Goal: Communication & Community: Answer question/provide support

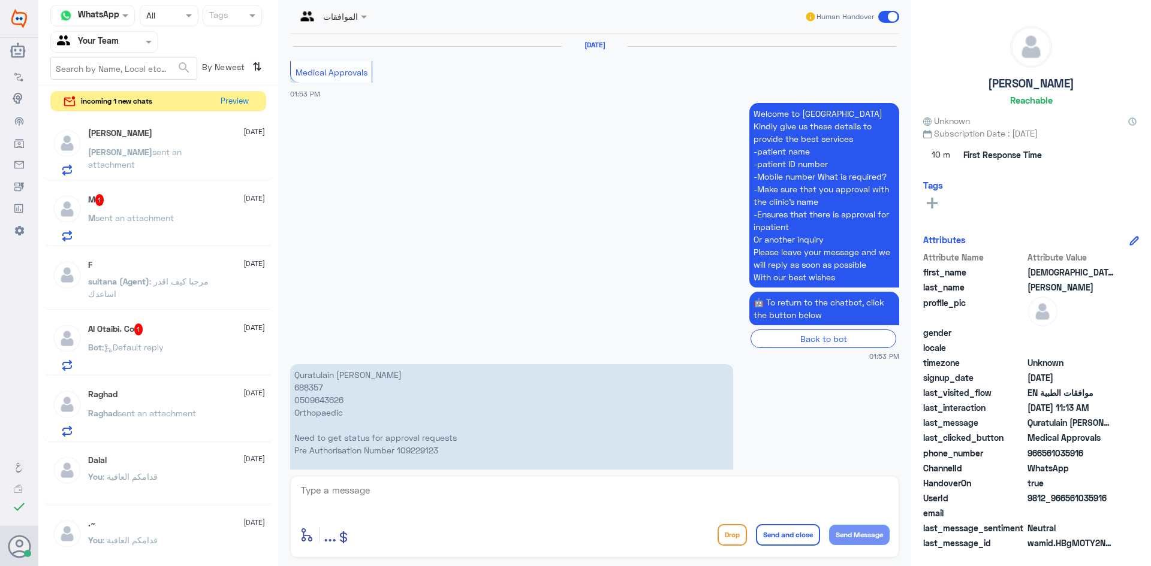
scroll to position [1755, 0]
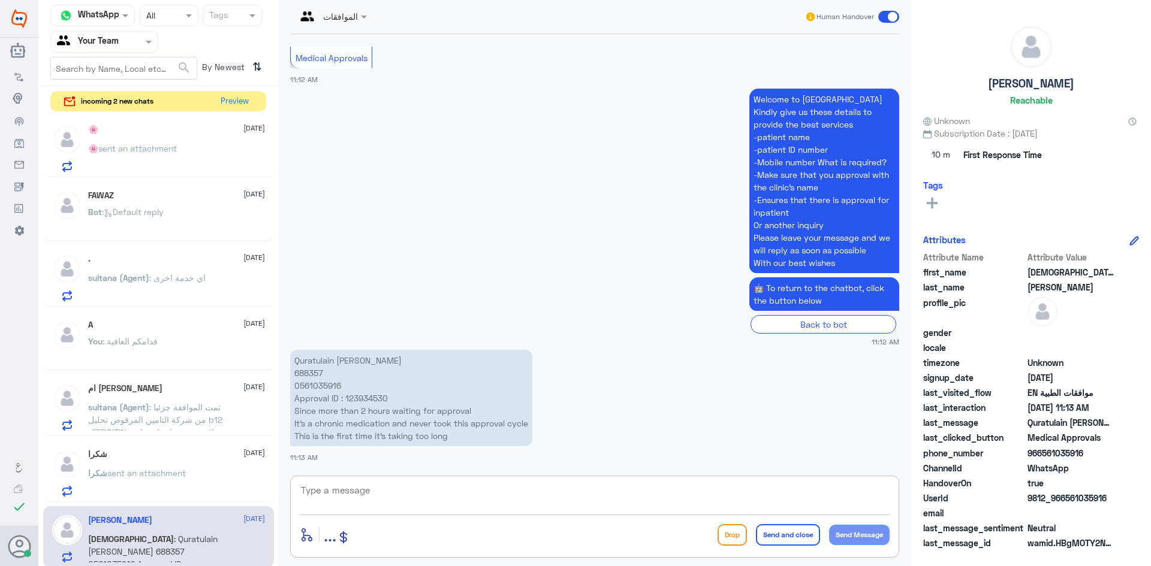
click at [382, 494] on textarea at bounding box center [595, 496] width 590 height 29
click at [298, 374] on p "Quratulain [PERSON_NAME] 688357 0561035916 Approval ID : 123934530 Since more t…" at bounding box center [411, 398] width 242 height 96
click at [357, 494] on textarea at bounding box center [595, 496] width 590 height 29
type textarea "HOW CAN I HELP YOU?"
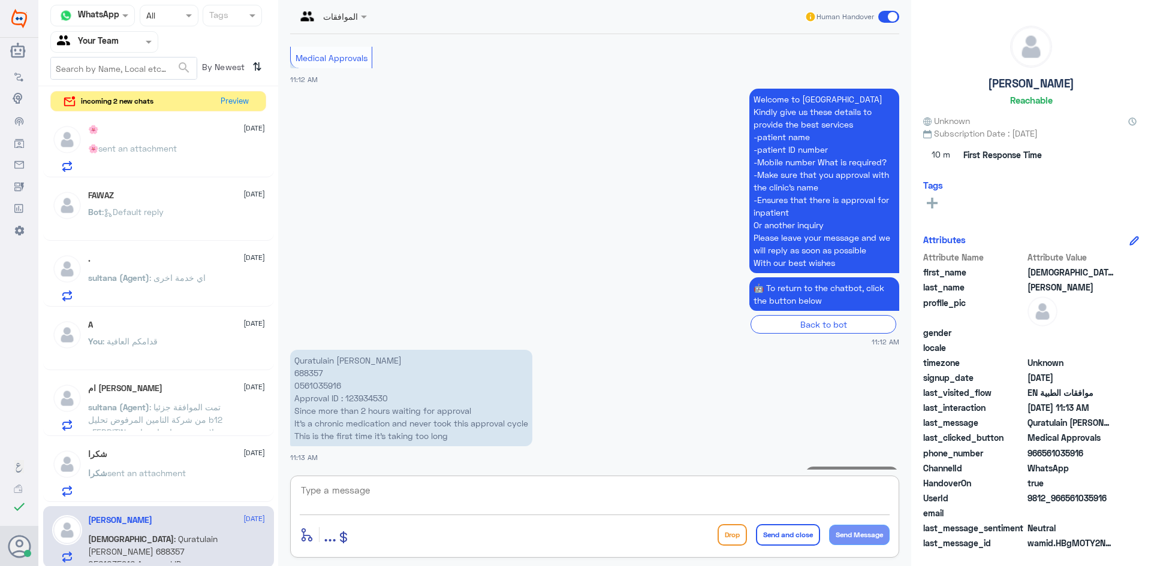
scroll to position [1793, 0]
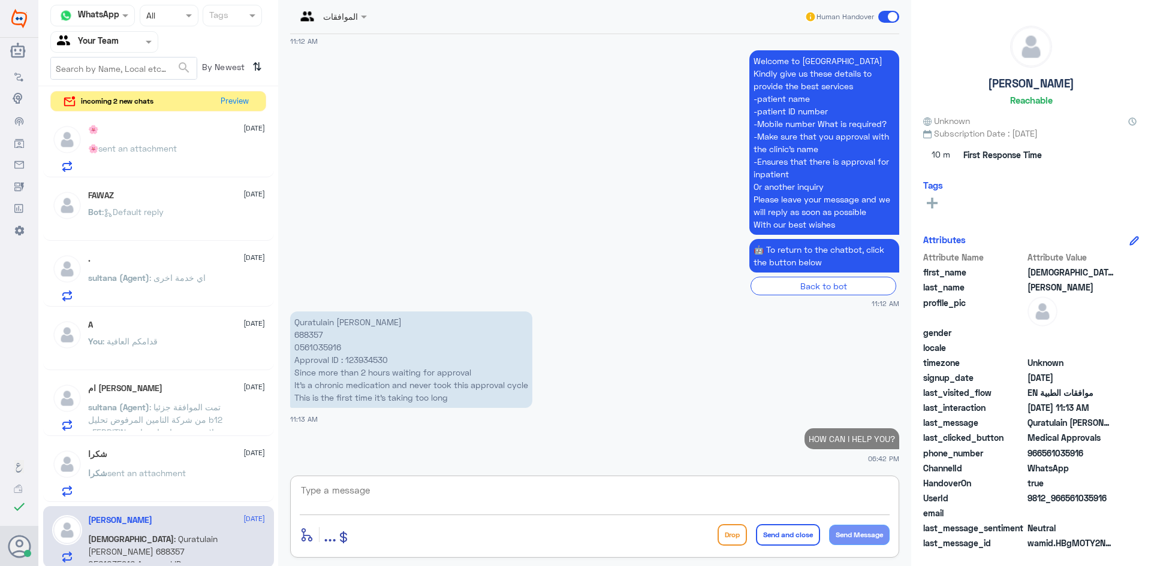
click at [519, 479] on div "enter flow name ... Drop Send and close Send Message" at bounding box center [594, 517] width 609 height 82
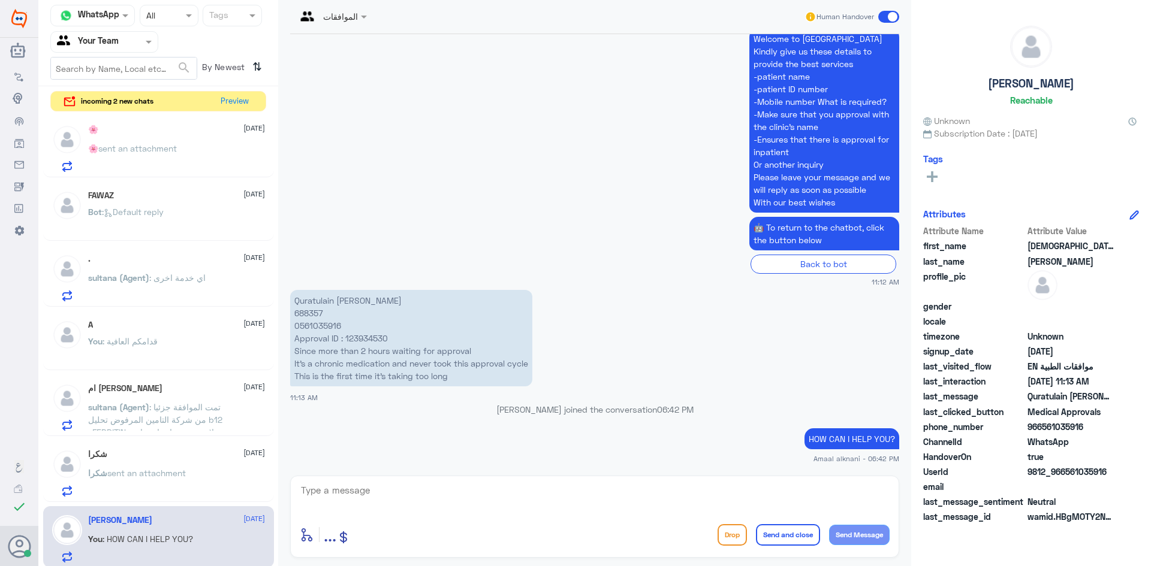
scroll to position [0, 0]
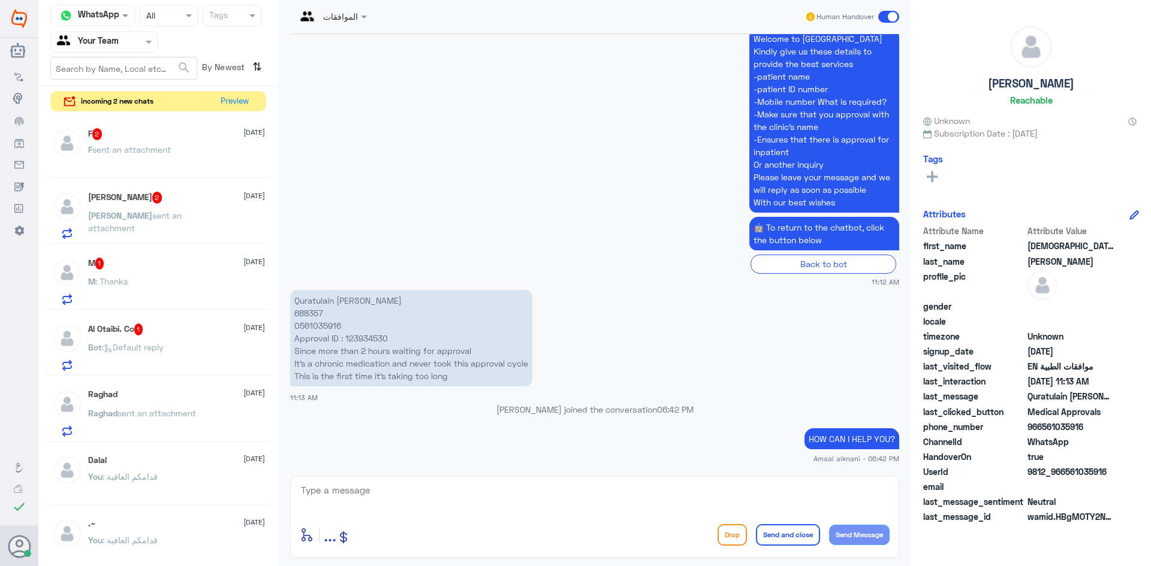
click at [162, 339] on div "Al Otaibi. Co 1 [DATE] Bot : Default reply" at bounding box center [176, 347] width 177 height 47
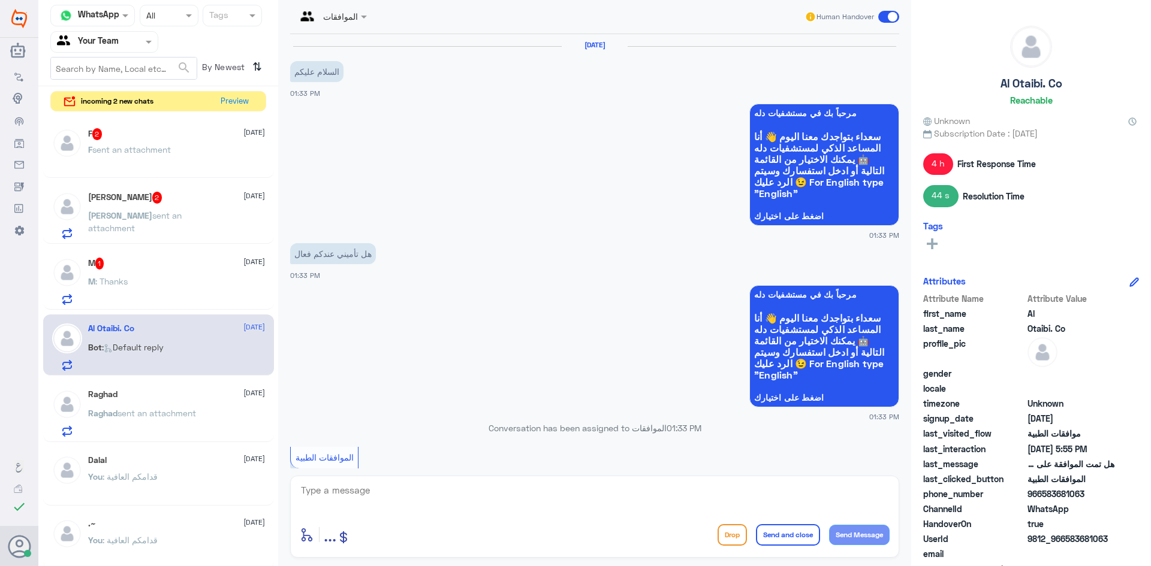
scroll to position [705, 0]
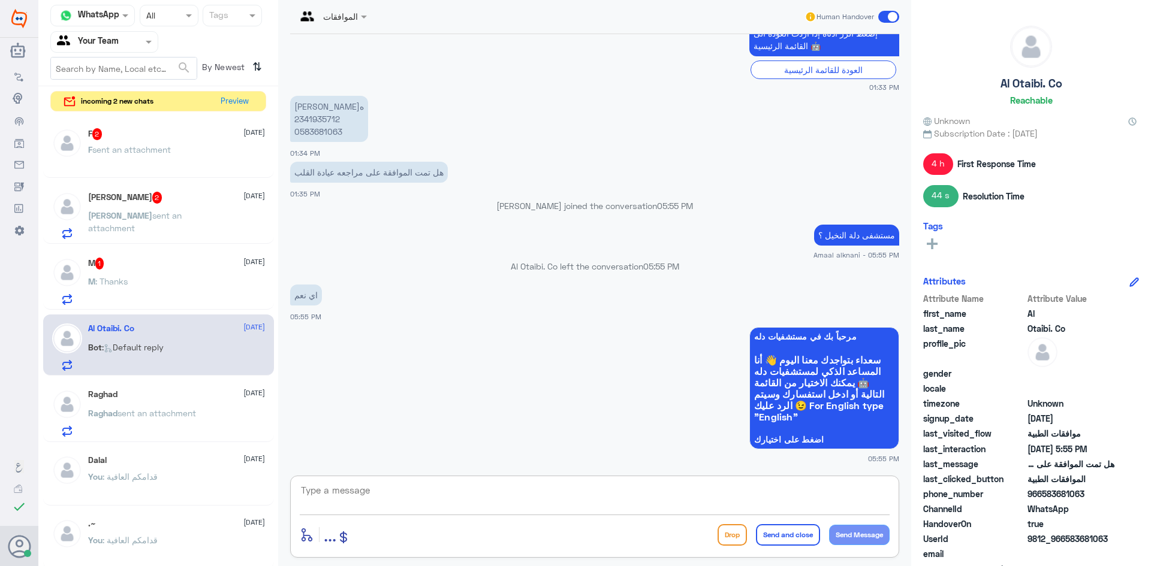
click at [477, 502] on textarea at bounding box center [595, 496] width 590 height 29
click at [416, 505] on textarea at bounding box center [595, 496] width 590 height 29
click at [319, 135] on p "[PERSON_NAME]ه 2341935712 0583681063" at bounding box center [329, 119] width 78 height 46
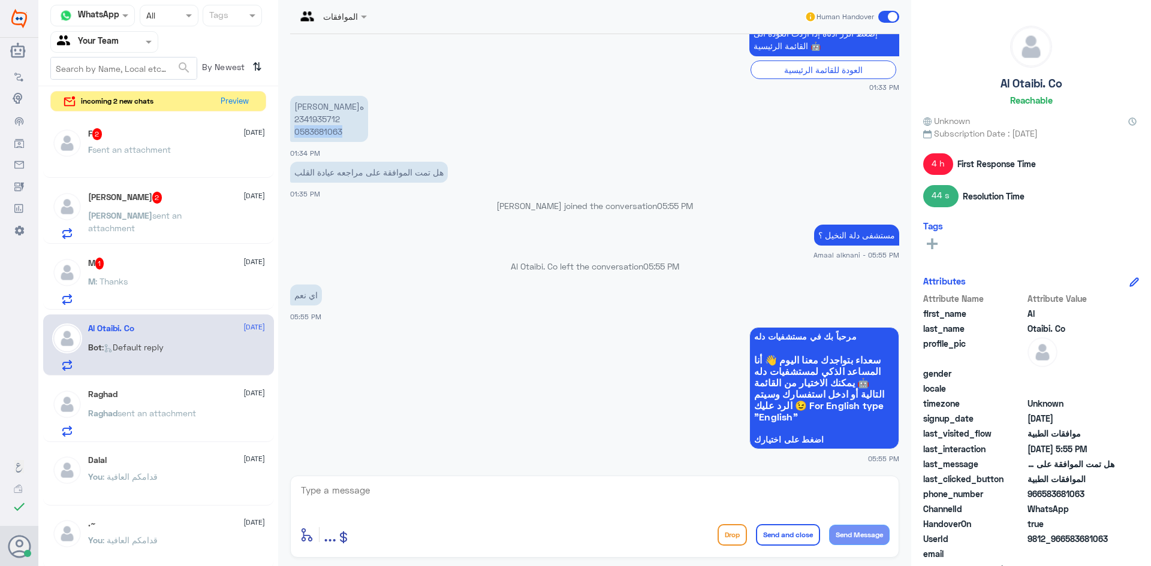
copy p "0583681063"
click at [331, 120] on p "[PERSON_NAME]ه 2341935712 0583681063" at bounding box center [329, 119] width 78 height 46
copy p "2341935712"
click at [420, 490] on textarea at bounding box center [595, 496] width 590 height 29
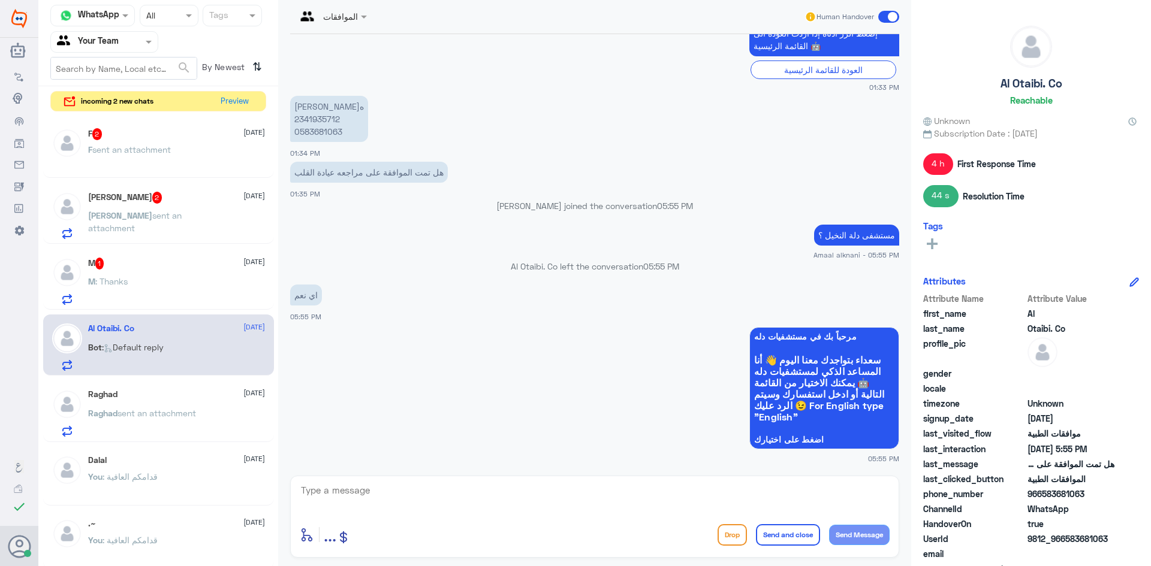
paste textarea "50028123"
type textarea "50028123"
drag, startPoint x: 397, startPoint y: 492, endPoint x: 253, endPoint y: 475, distance: 144.9
click at [254, 475] on div "Channel WhatsApp Status × All Tags Agent Filter Your Team search By Newest ⇅ in…" at bounding box center [594, 285] width 1112 height 570
click at [457, 522] on div "enter flow name ... Drop Send and close Send Message" at bounding box center [595, 534] width 590 height 27
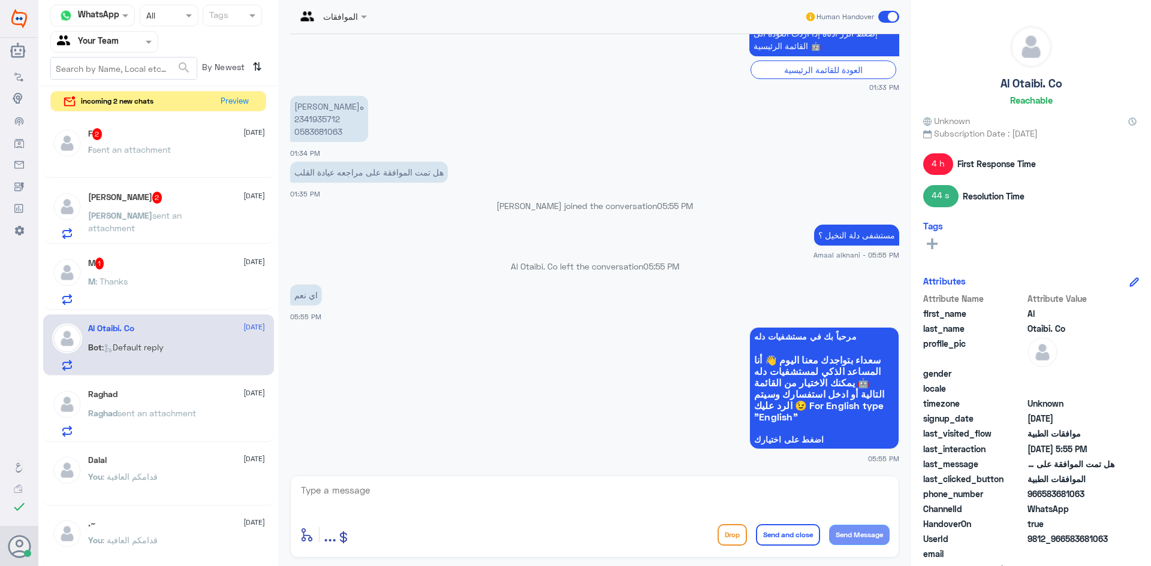
click at [408, 503] on textarea at bounding box center [595, 496] width 590 height 29
type textarea "ل"
type textarea "عفوا من هو طبيبكم المعالج ؟"
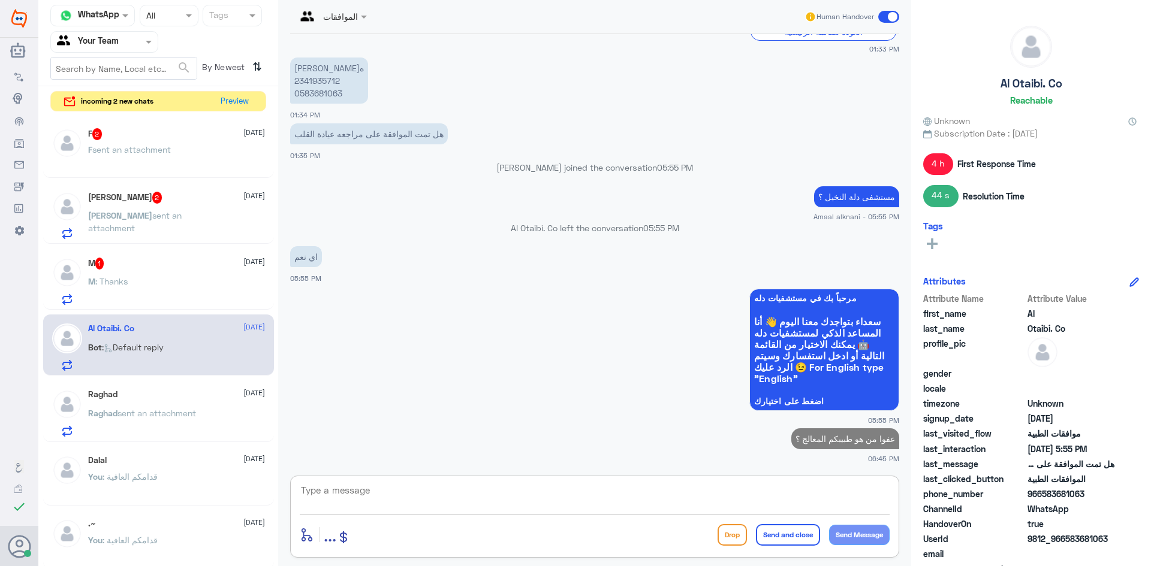
click at [127, 271] on div "M 1 [DATE] M : Thanks" at bounding box center [176, 281] width 177 height 47
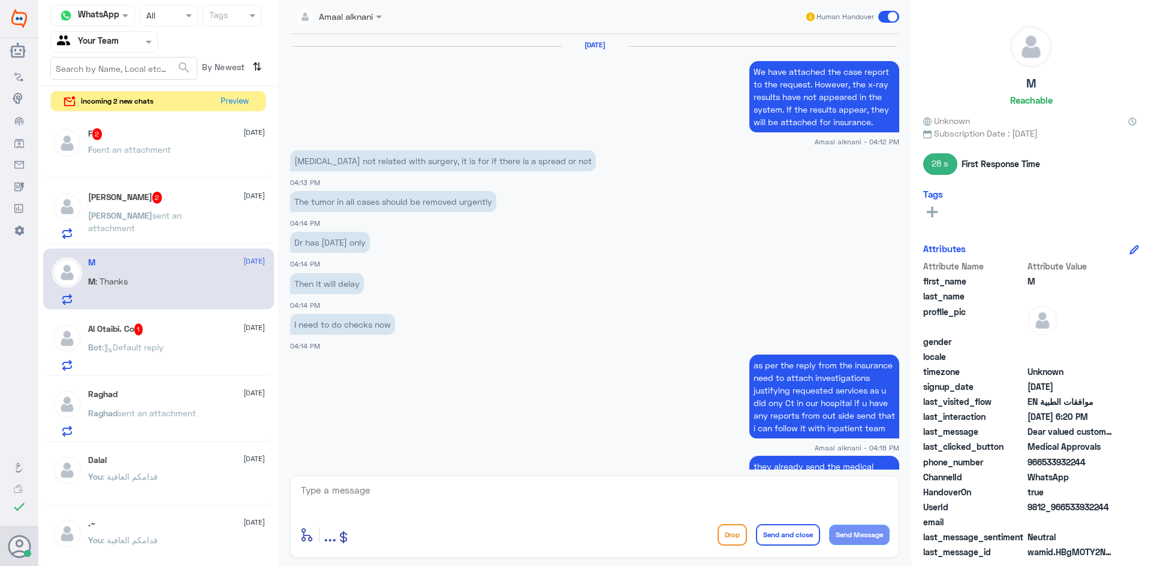
scroll to position [630, 0]
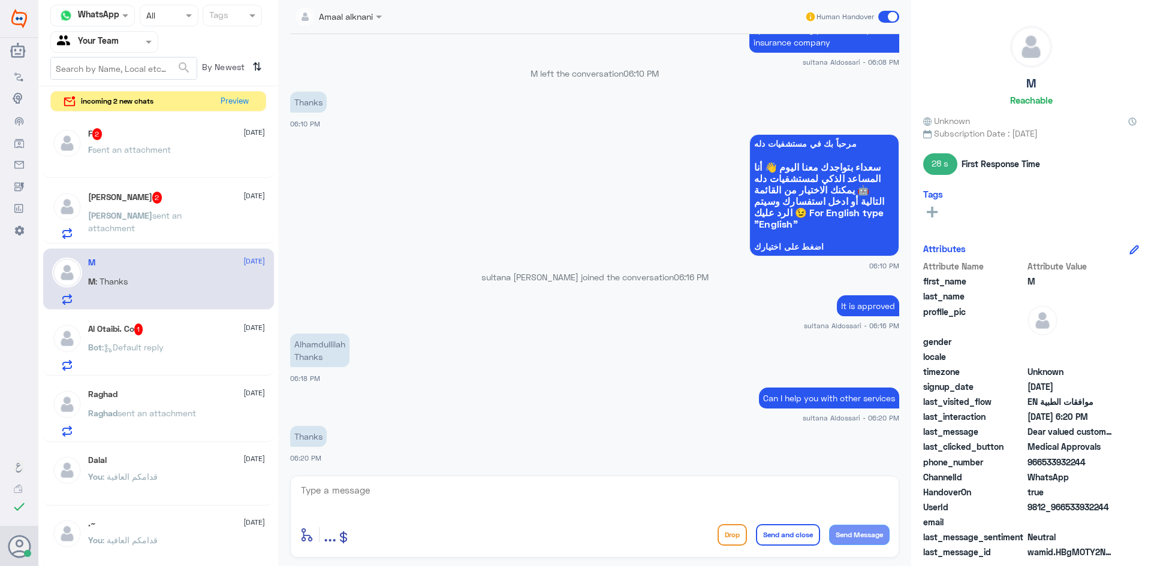
click at [353, 493] on textarea at bounding box center [595, 496] width 590 height 29
click at [352, 493] on textarea at bounding box center [595, 496] width 590 height 29
click at [460, 491] on textarea at bounding box center [595, 496] width 590 height 29
paste textarea "We wish you health and wellness"
type textarea "We wish you health and wellness"
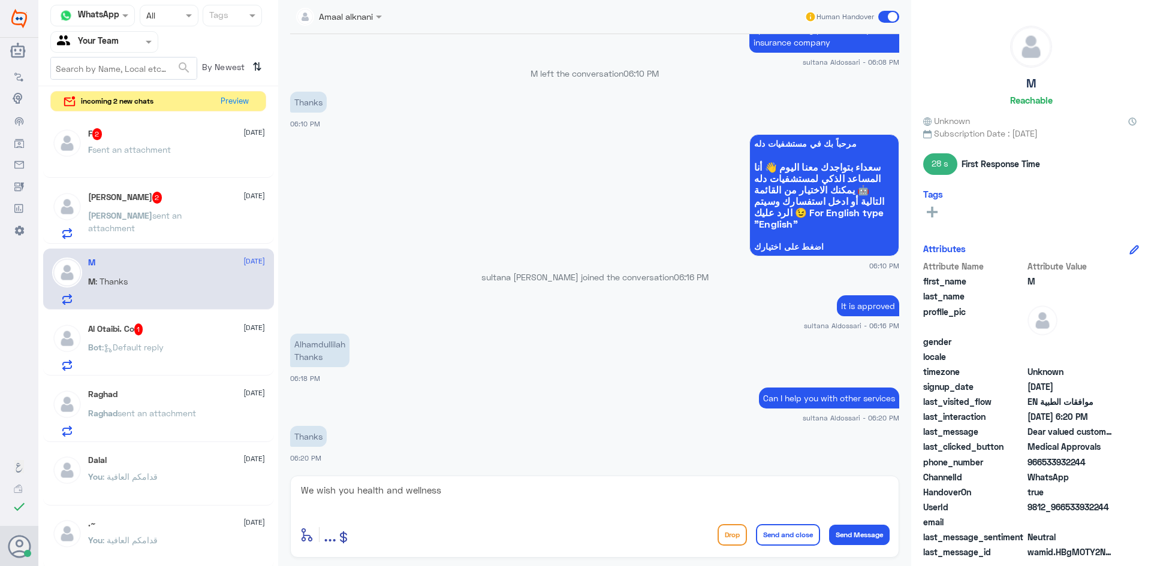
click at [794, 538] on button "Send and close" at bounding box center [788, 535] width 64 height 22
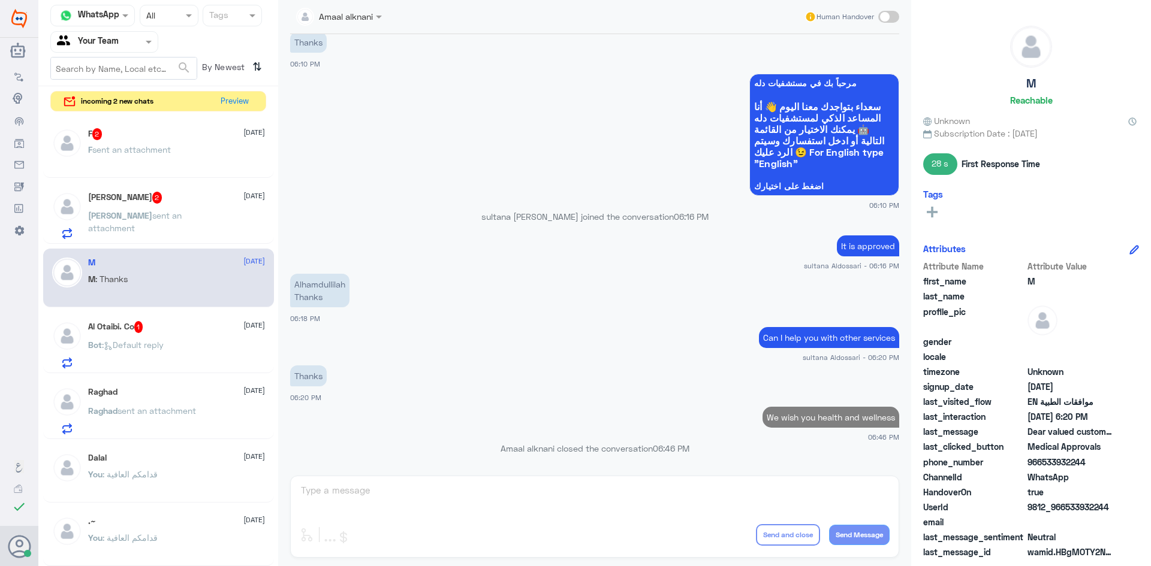
click at [128, 351] on p "Bot : Default reply" at bounding box center [126, 354] width 76 height 30
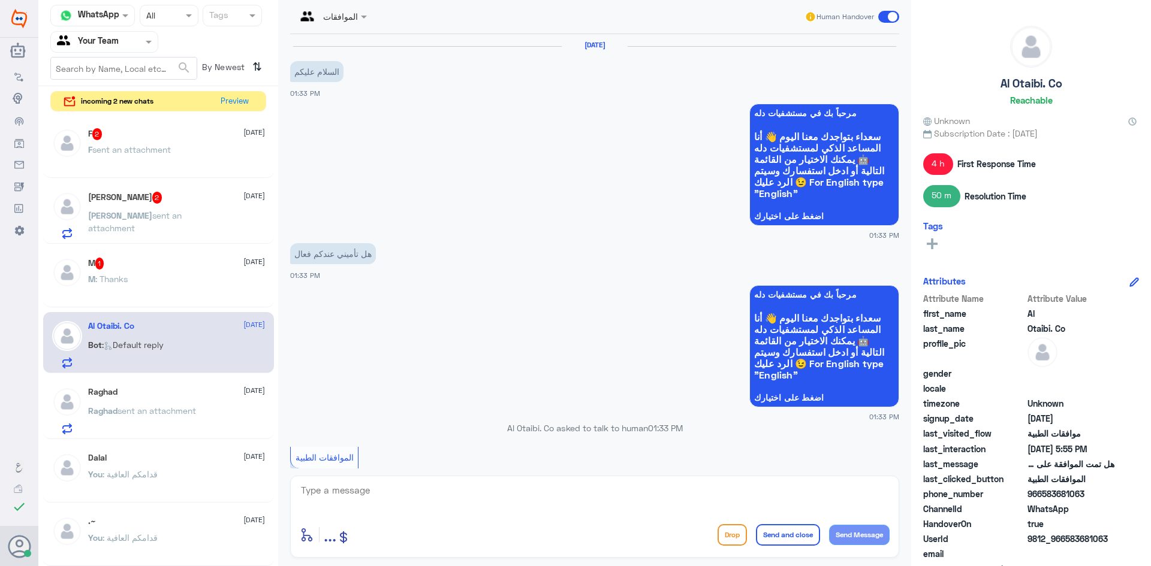
scroll to position [743, 0]
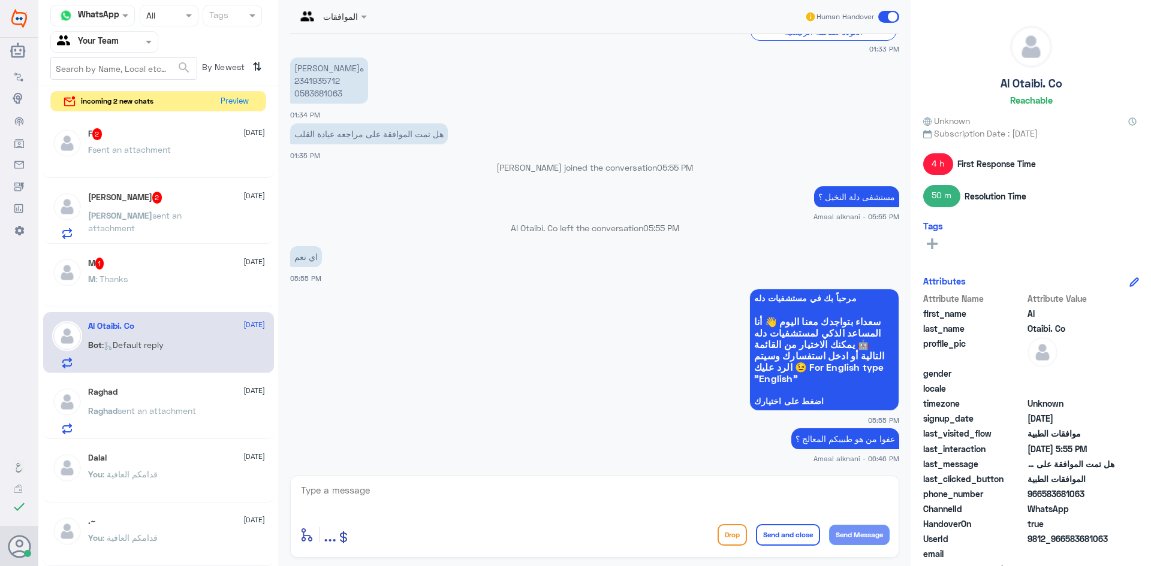
click at [378, 514] on div at bounding box center [595, 498] width 590 height 33
click at [150, 204] on div "[PERSON_NAME] 2 [DATE] [PERSON_NAME] sent an attachment" at bounding box center [176, 215] width 177 height 47
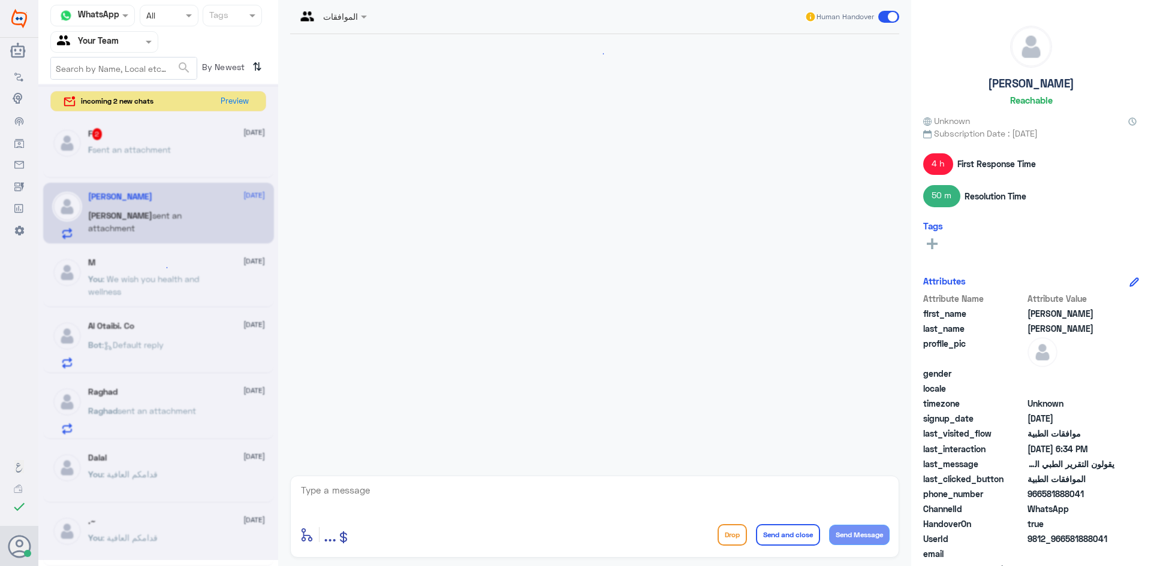
scroll to position [454, 0]
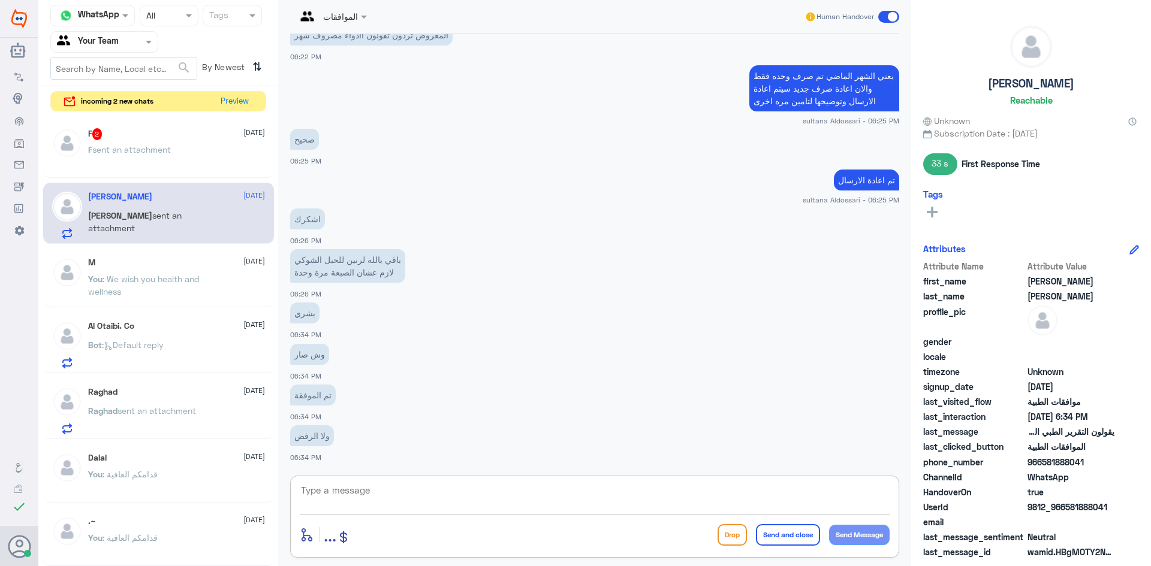
click at [389, 486] on textarea at bounding box center [595, 496] width 590 height 29
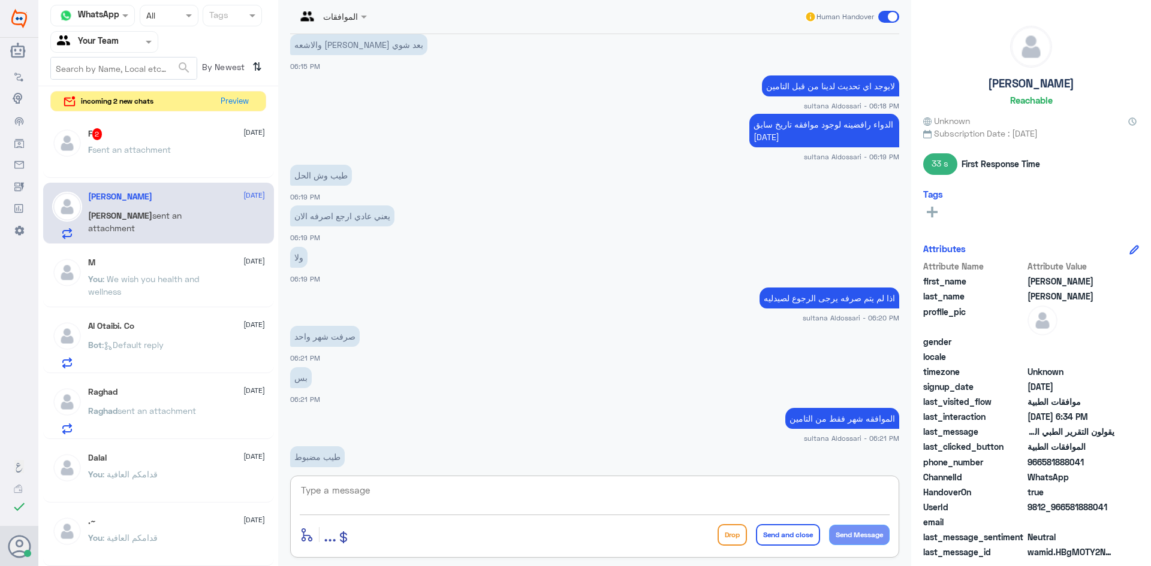
scroll to position [533, 0]
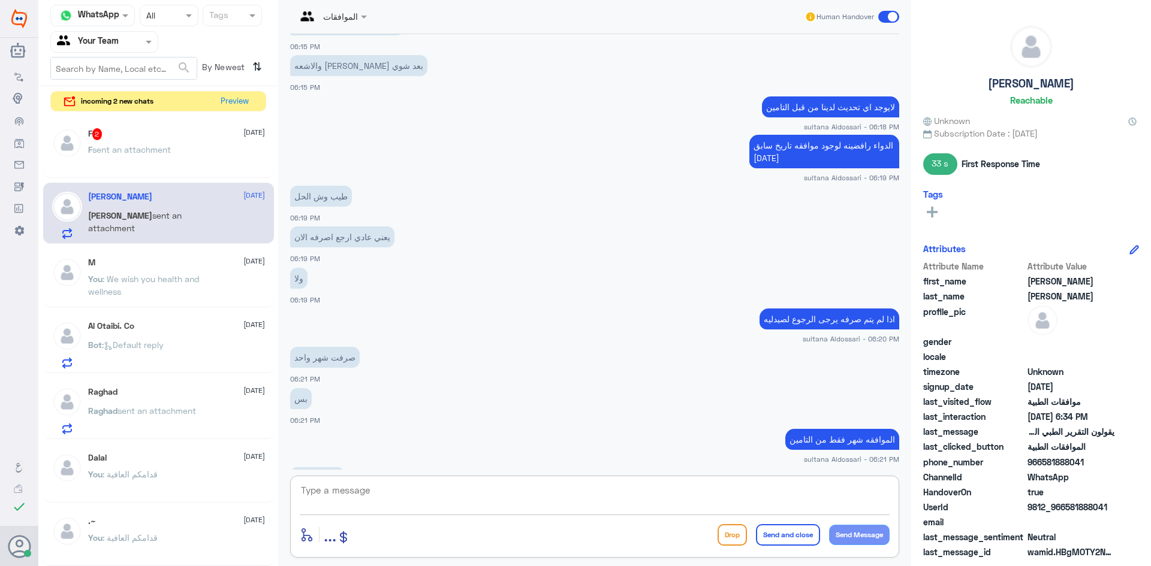
click at [140, 128] on div "F 2 [DATE]" at bounding box center [176, 134] width 177 height 12
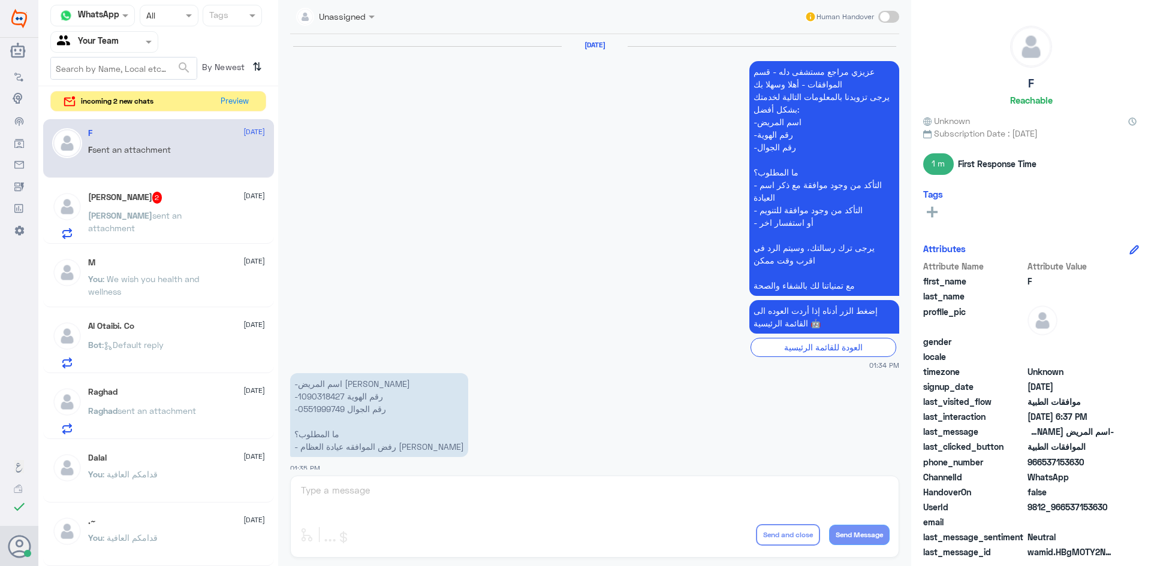
scroll to position [1072, 0]
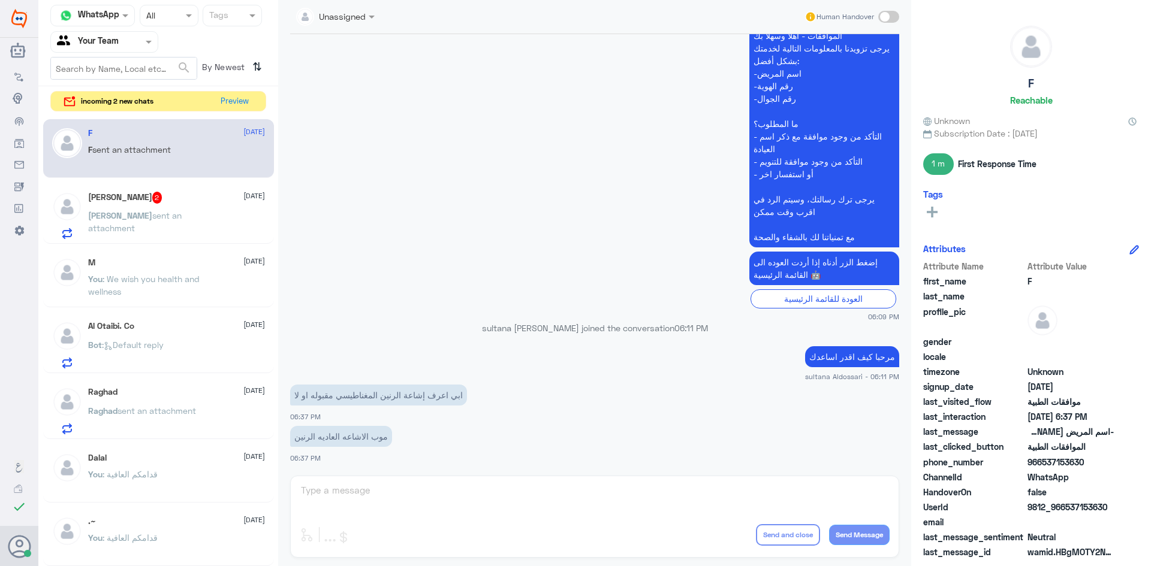
click at [415, 517] on div "Unassigned Human Handover [DATE] عزيزي مراجع مستشفى دله - قسم الموافقات - أهلا …" at bounding box center [594, 285] width 633 height 570
click at [397, 501] on div "Unassigned Human Handover [DATE] عزيزي مراجع مستشفى دله - قسم الموافقات - أهلا …" at bounding box center [594, 285] width 633 height 570
click at [397, 500] on div "Unassigned Human Handover [DATE] عزيزي مراجع مستشفى دله - قسم الموافقات - أهلا …" at bounding box center [594, 285] width 633 height 570
click at [334, 492] on div "Unassigned Human Handover [DATE] عزيزي مراجع مستشفى دله - قسم الموافقات - أهلا …" at bounding box center [594, 285] width 633 height 570
click at [333, 487] on div "Unassigned Human Handover [DATE] عزيزي مراجع مستشفى دله - قسم الموافقات - أهلا …" at bounding box center [594, 285] width 633 height 570
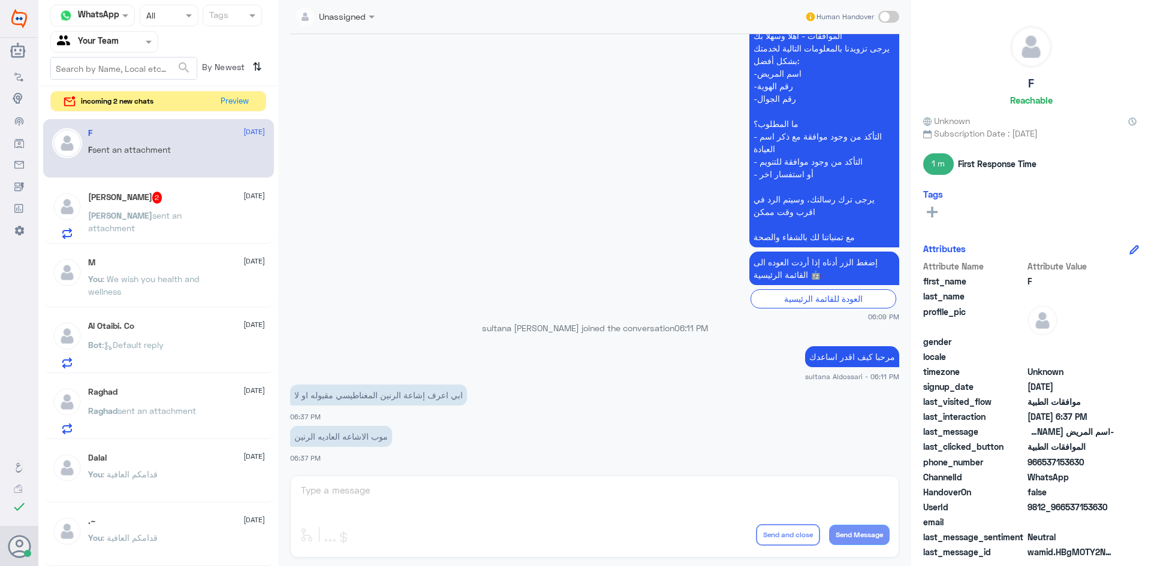
drag, startPoint x: 333, startPoint y: 487, endPoint x: 225, endPoint y: 183, distance: 323.0
click at [326, 447] on div "Unassigned Human Handover [DATE] عزيزي مراجع مستشفى دله - قسم الموافقات - أهلا …" at bounding box center [594, 285] width 633 height 570
click at [245, 95] on button "Preview" at bounding box center [234, 101] width 37 height 19
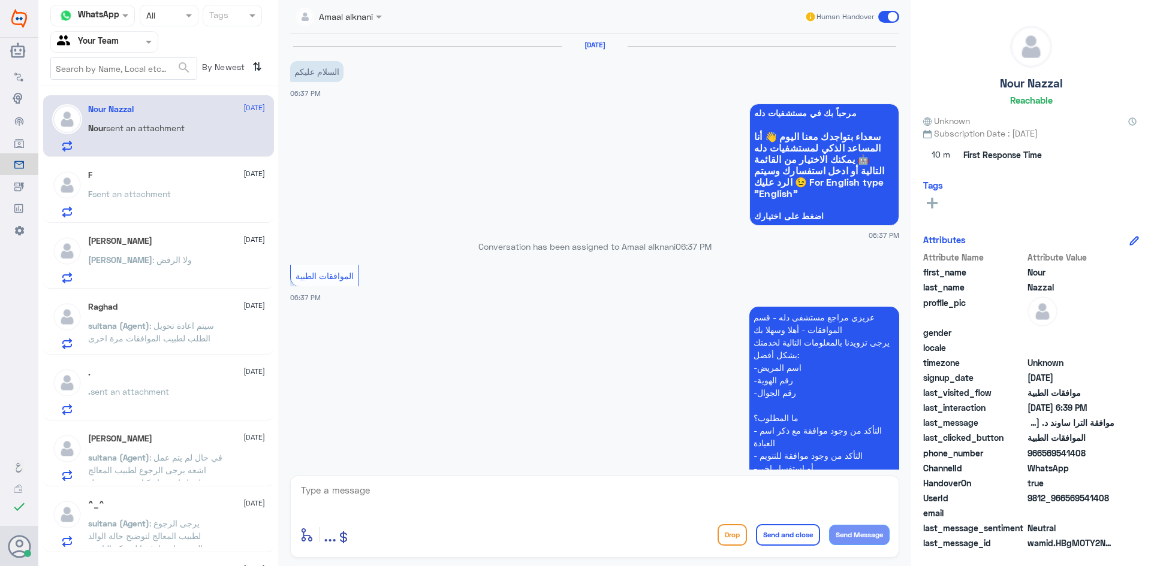
scroll to position [445, 0]
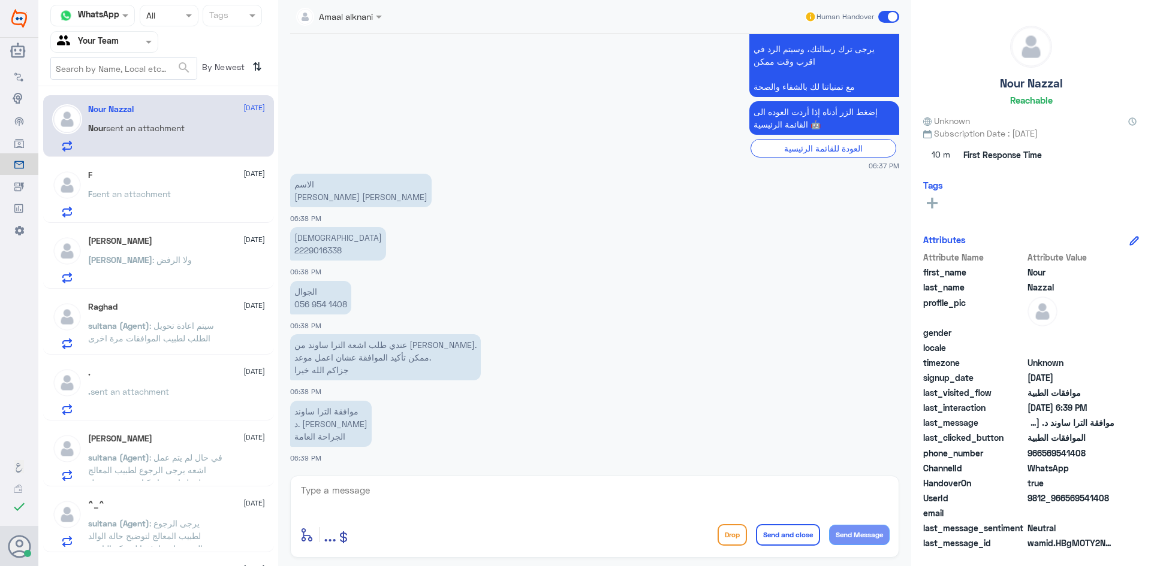
click at [336, 252] on p "الهوية 2229016338" at bounding box center [338, 244] width 96 height 34
copy p "2229016338"
click at [438, 504] on textarea at bounding box center [595, 496] width 590 height 29
type textarea "لسه مرفوضه سيتم متابعتها الان مره اخرى"
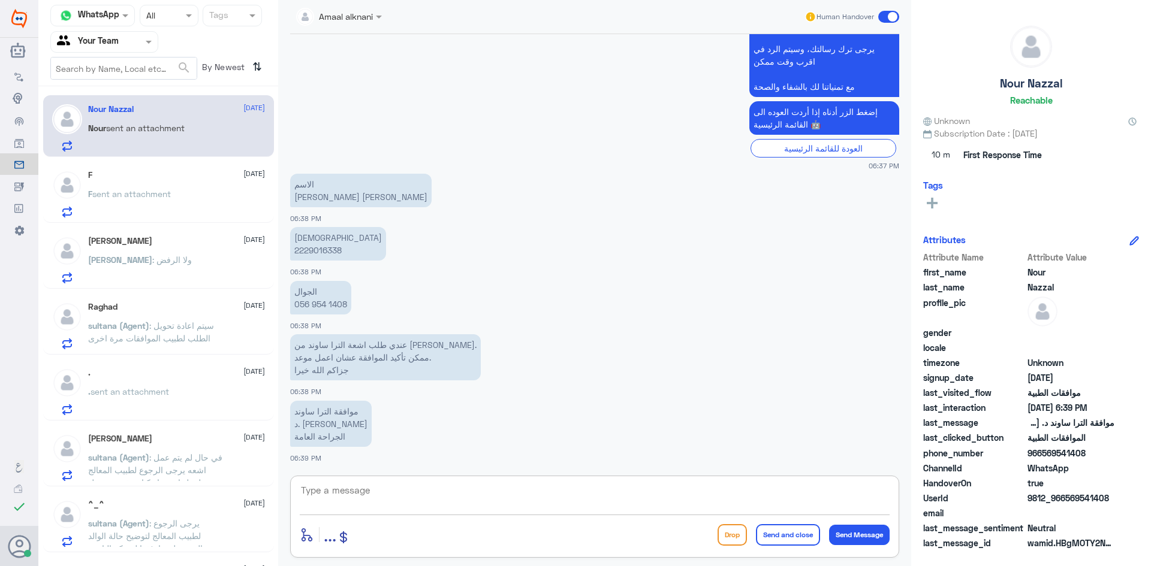
scroll to position [496, 0]
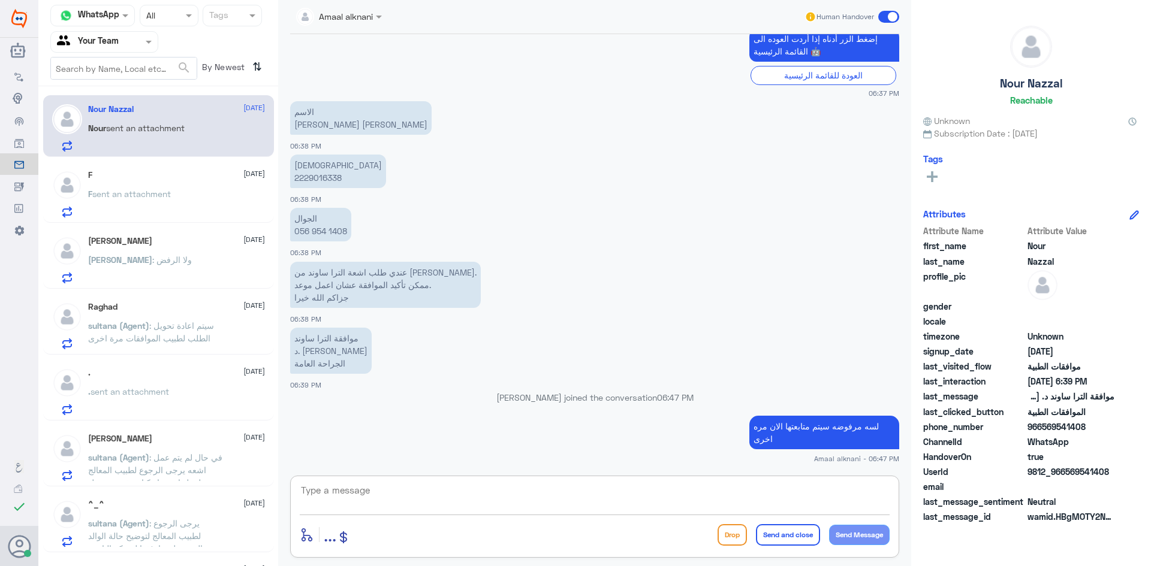
click at [617, 490] on textarea at bounding box center [595, 496] width 590 height 29
type textarea "اي تحديث ع الطلب ستصلكم رساله من التامين بحالةالموافقة"
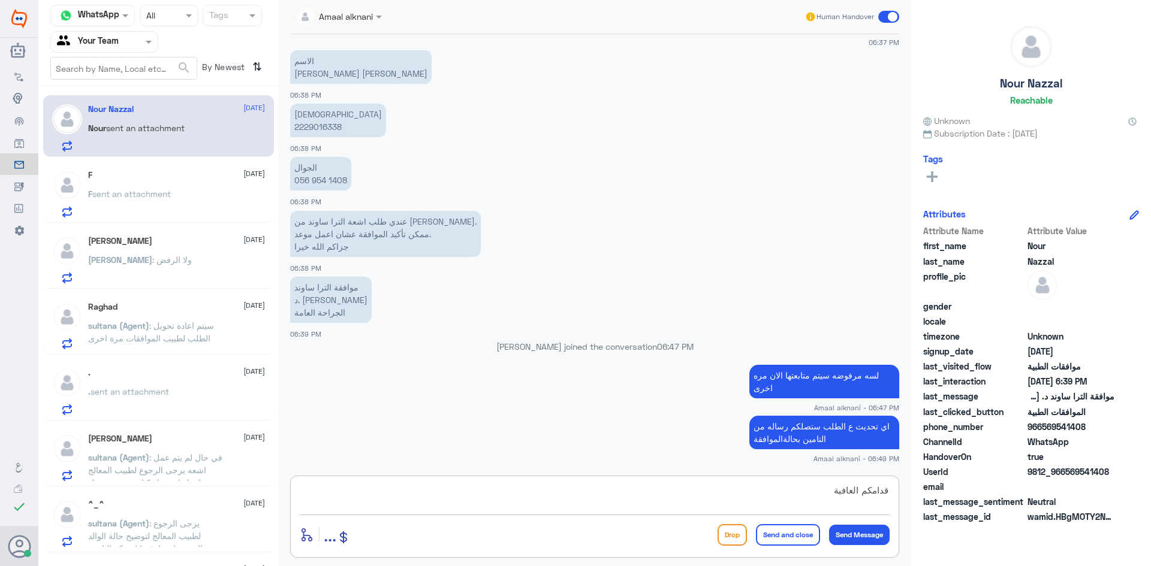
type textarea "قدامكم العافية"
click at [792, 533] on button "Send and close" at bounding box center [788, 535] width 64 height 22
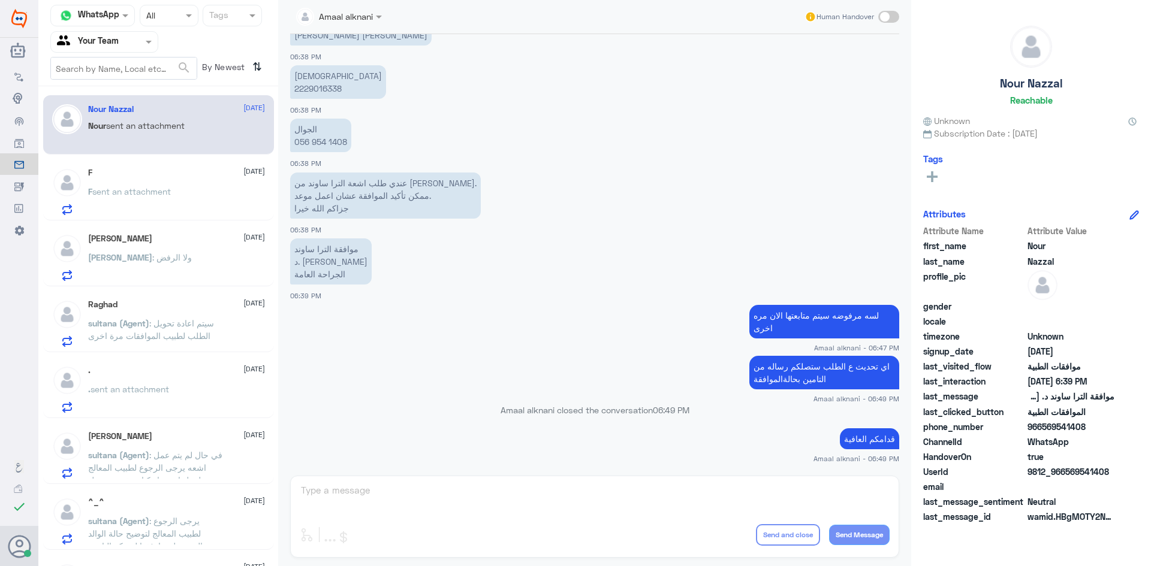
click at [213, 207] on div "F sent an attachment" at bounding box center [176, 201] width 177 height 27
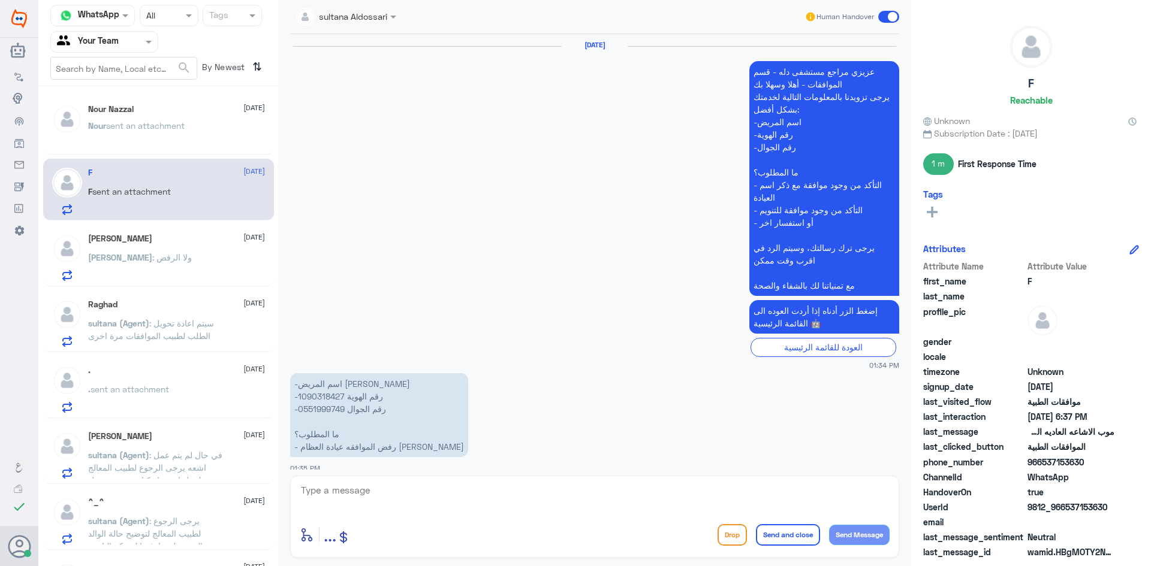
scroll to position [1072, 0]
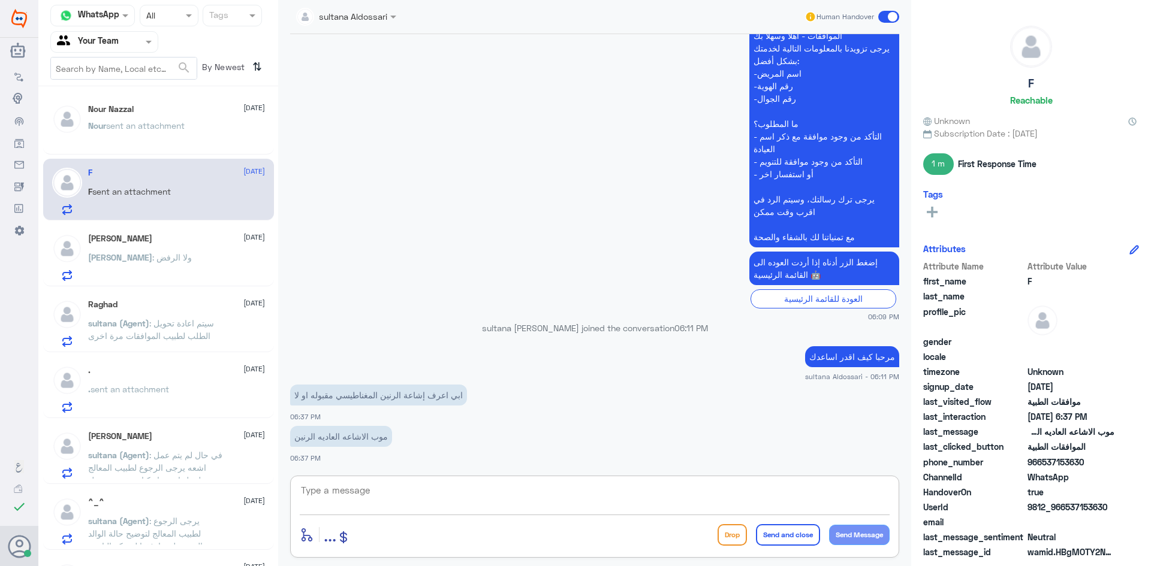
click at [410, 505] on textarea at bounding box center [595, 496] width 590 height 29
click at [200, 262] on div "[PERSON_NAME] : ولا الرفض" at bounding box center [176, 267] width 177 height 27
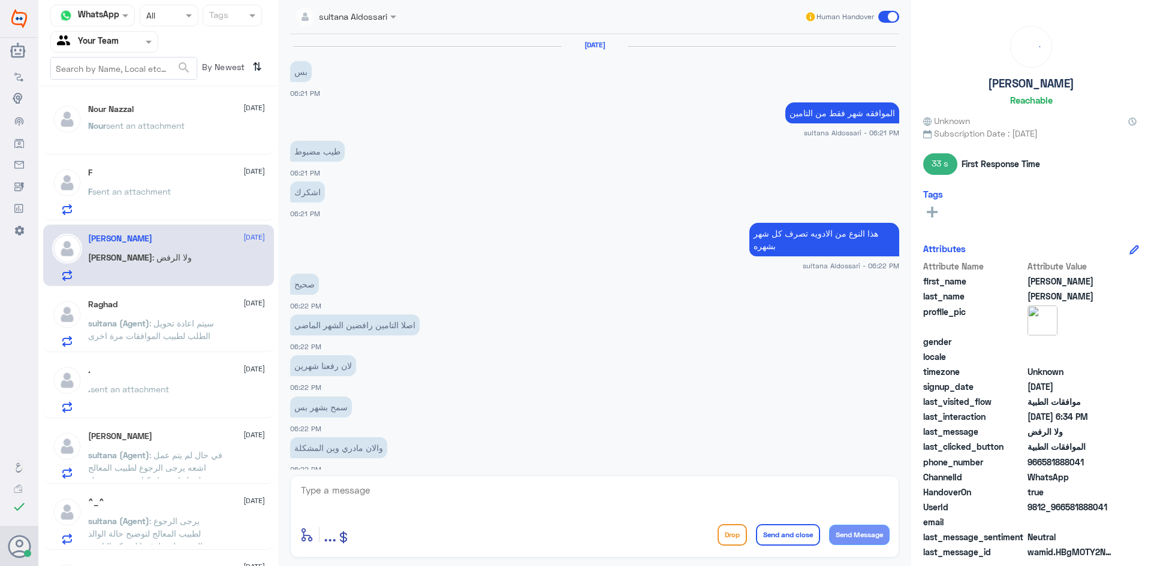
scroll to position [454, 0]
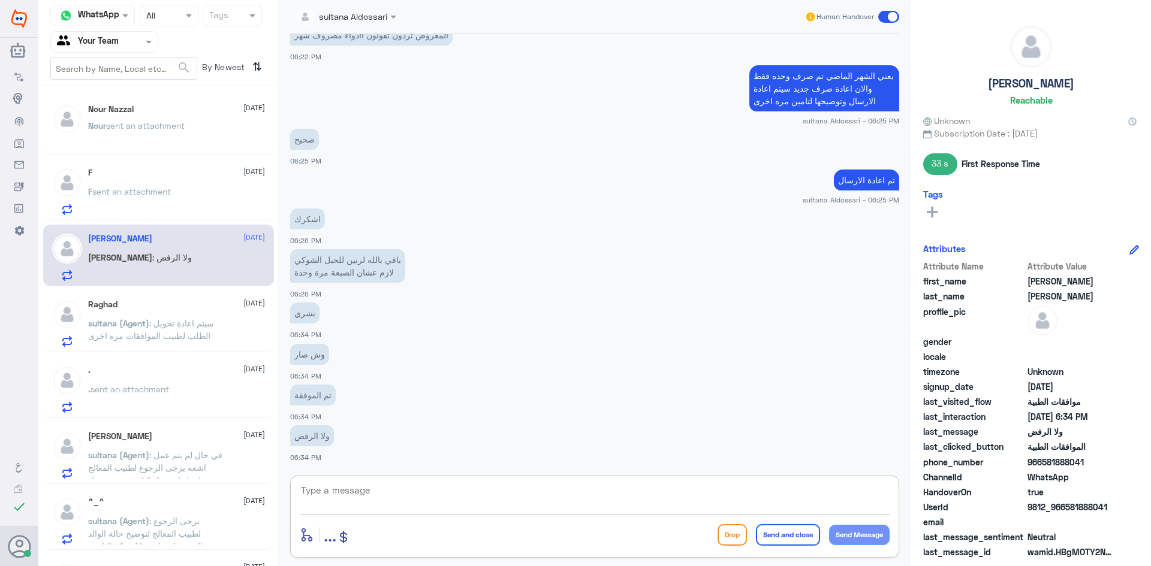
click at [349, 502] on textarea at bounding box center [595, 496] width 590 height 29
click at [131, 331] on span ": سيتم اعادة تحويل الطلب لطبيب الموافقات مرة اخرى" at bounding box center [151, 329] width 126 height 23
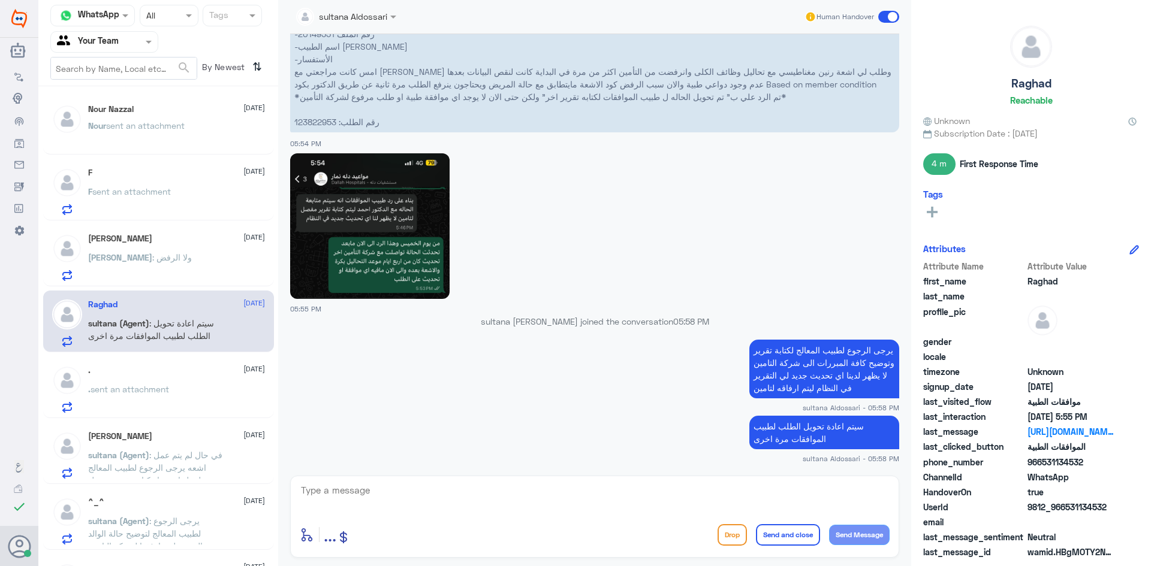
click at [154, 133] on p "Nour sent an attachment" at bounding box center [136, 134] width 96 height 30
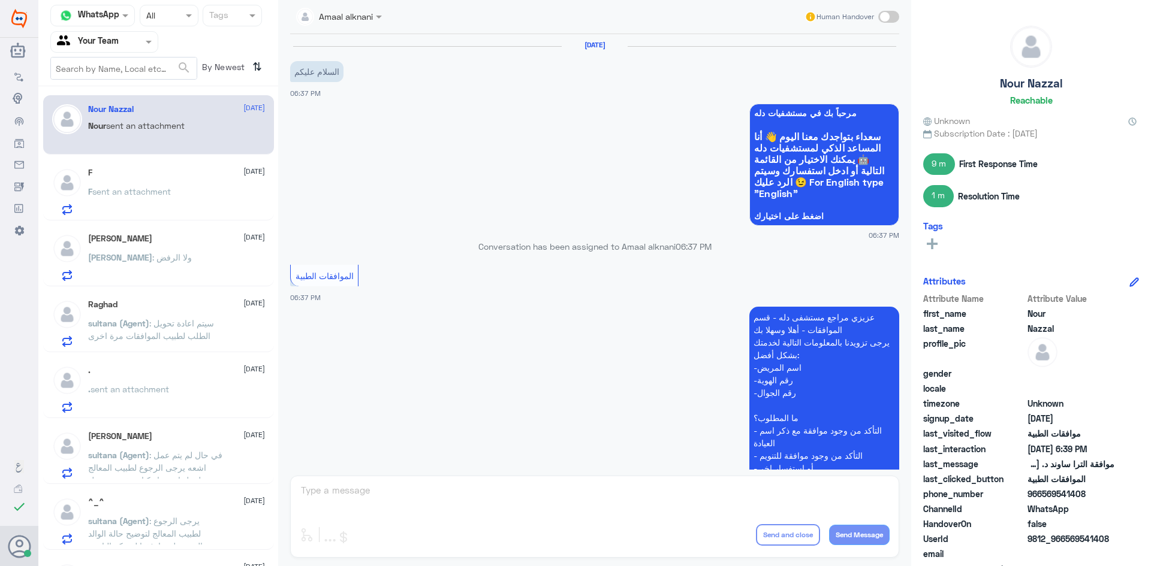
scroll to position [629, 0]
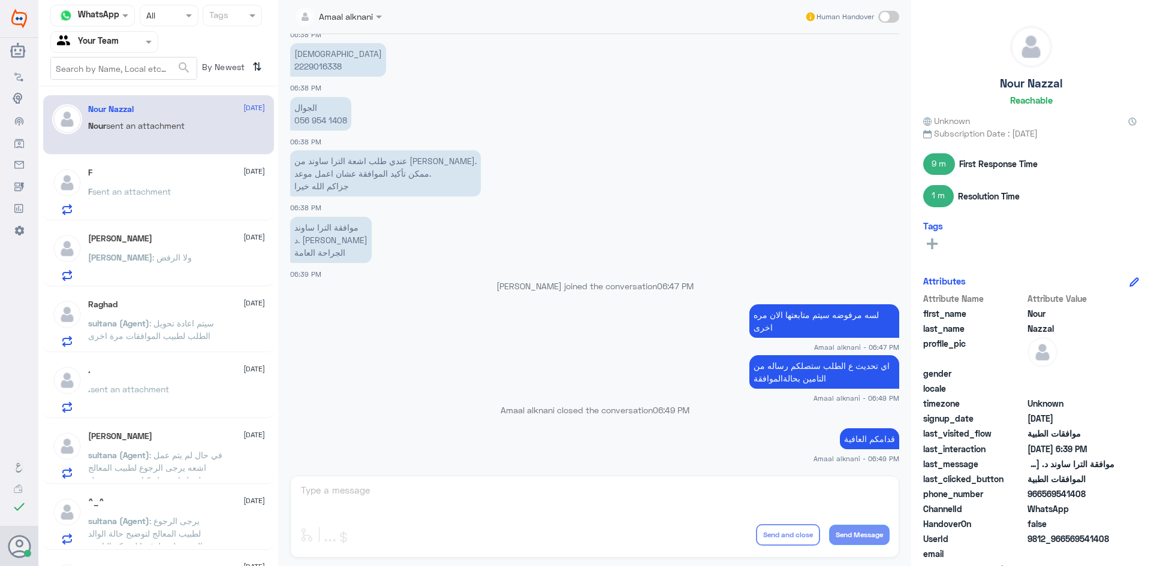
click at [139, 191] on span "sent an attachment" at bounding box center [131, 191] width 79 height 10
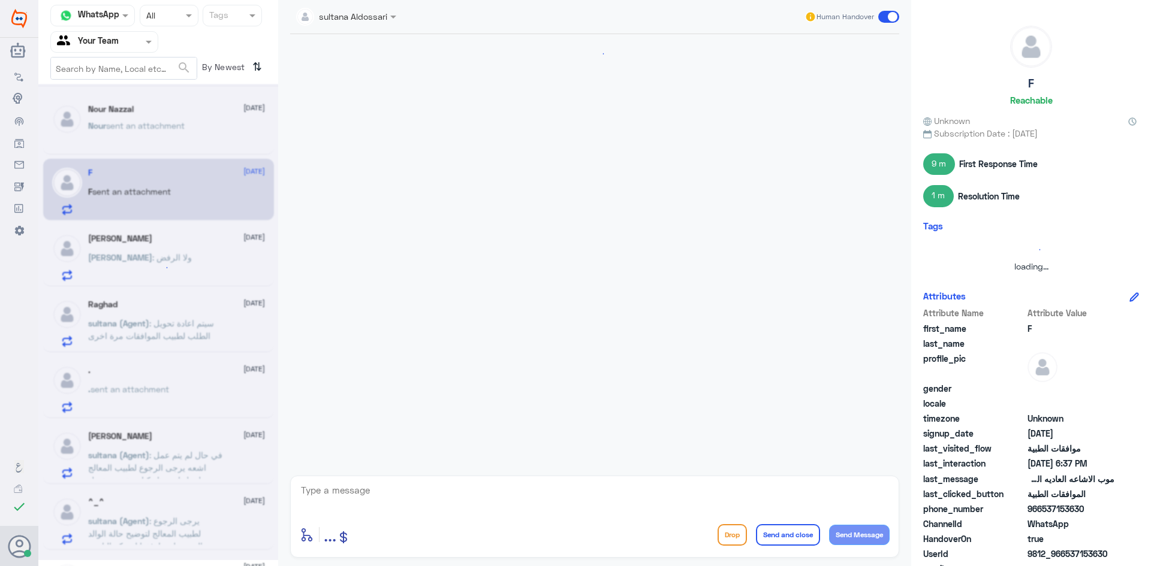
click at [137, 265] on div at bounding box center [158, 322] width 240 height 476
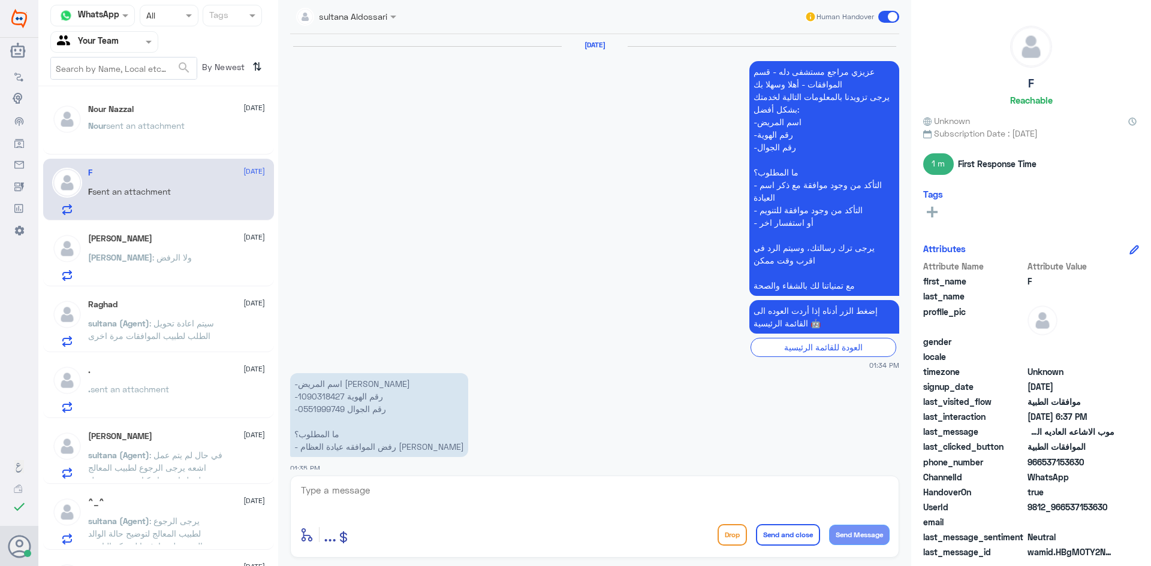
scroll to position [1072, 0]
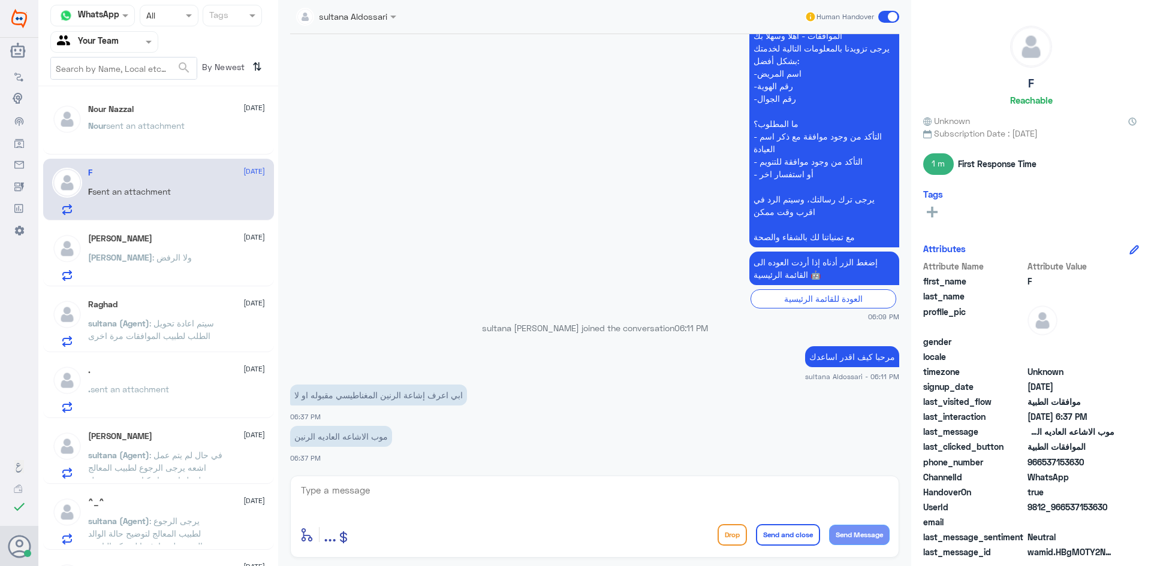
click at [147, 330] on p "sultana (Agent) : سيتم اعادة تحويل الطلب لطبيب الموافقات مرة اخرى" at bounding box center [155, 332] width 135 height 30
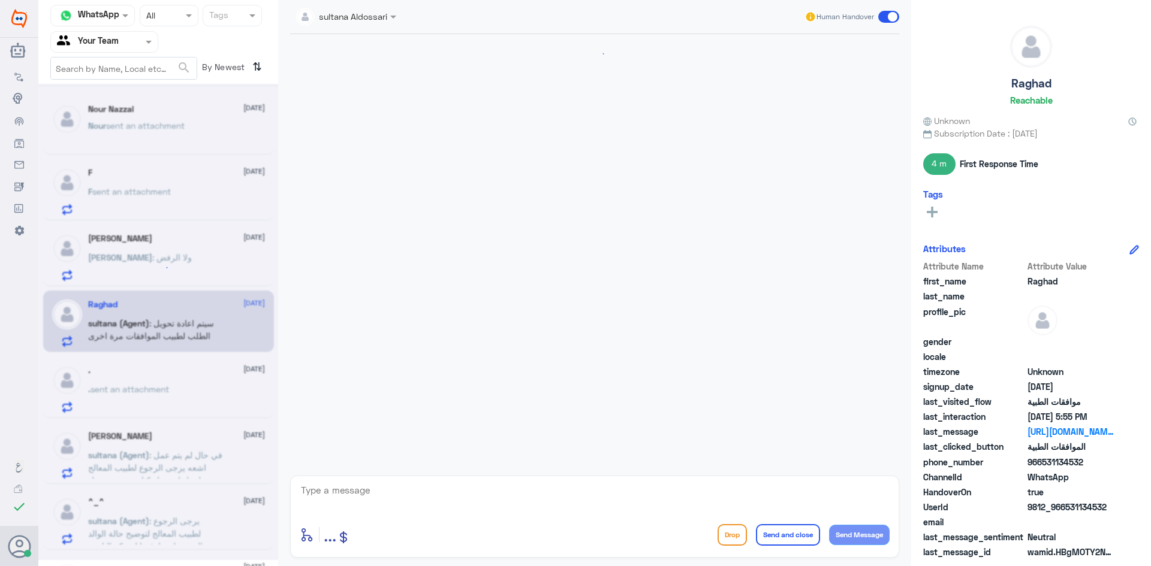
scroll to position [1476, 0]
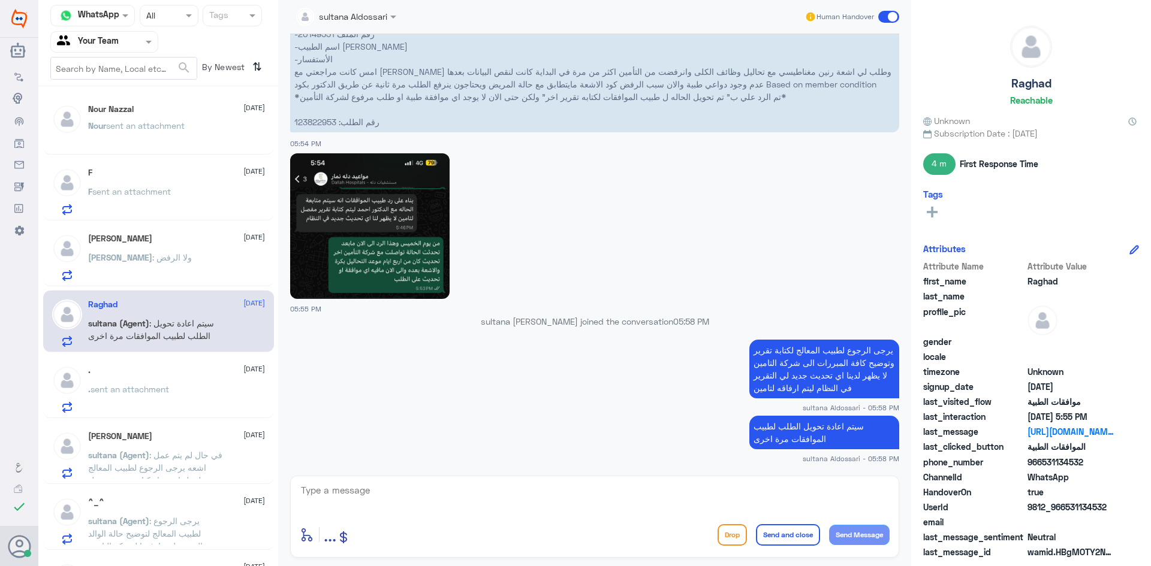
click at [122, 400] on p ". sent an attachment" at bounding box center [128, 398] width 81 height 30
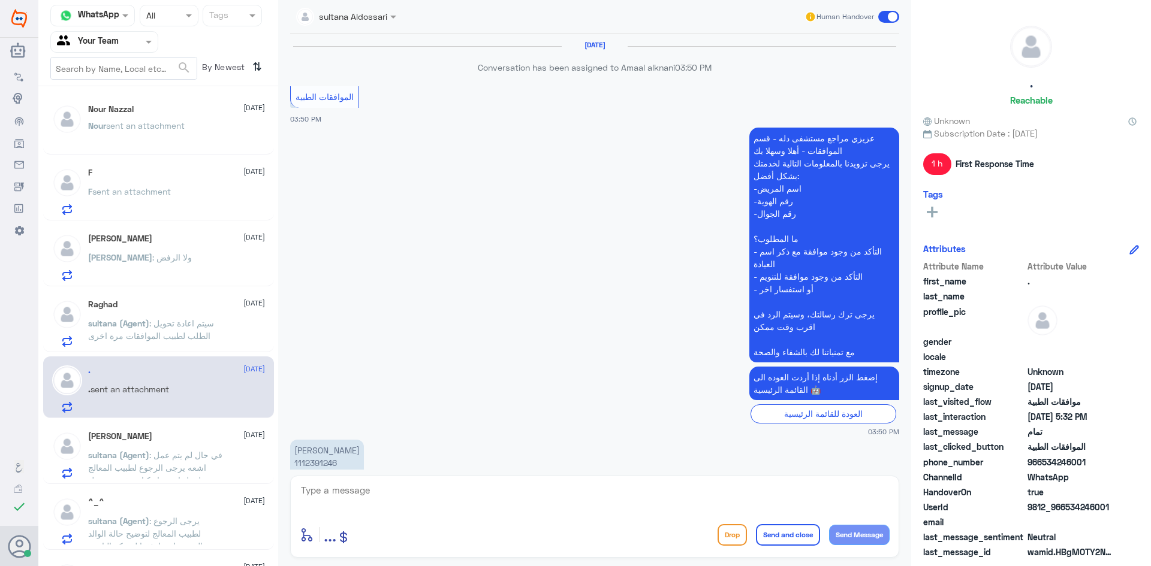
scroll to position [769, 0]
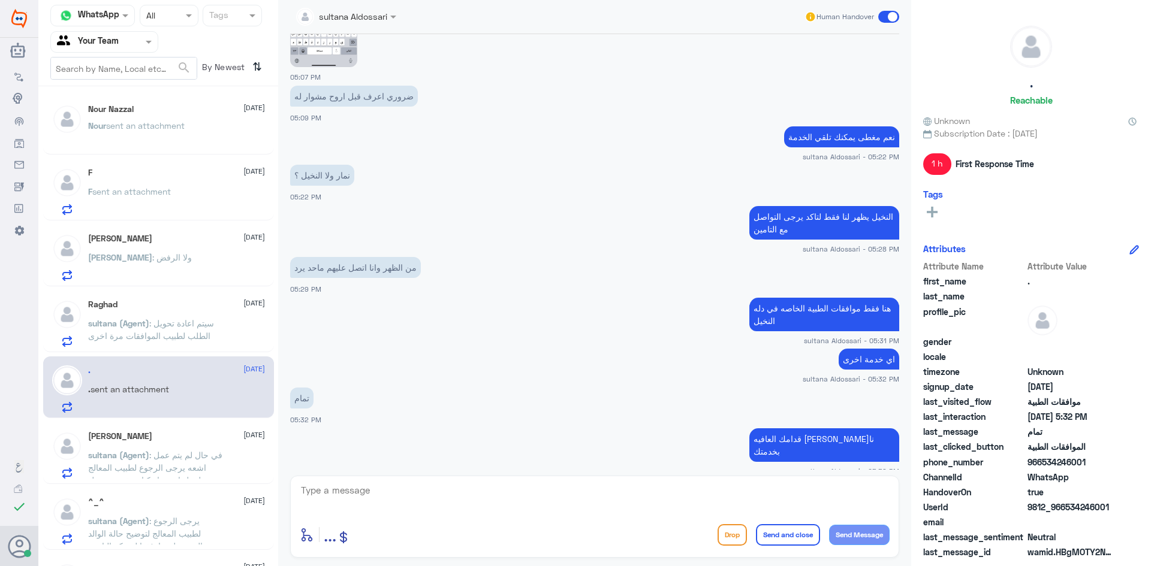
click at [149, 448] on div "ابو وائل [DATE] [PERSON_NAME] (Agent) : في حال لم يتم عمل اشعه يرجى الرجوع لطبي…" at bounding box center [176, 455] width 177 height 47
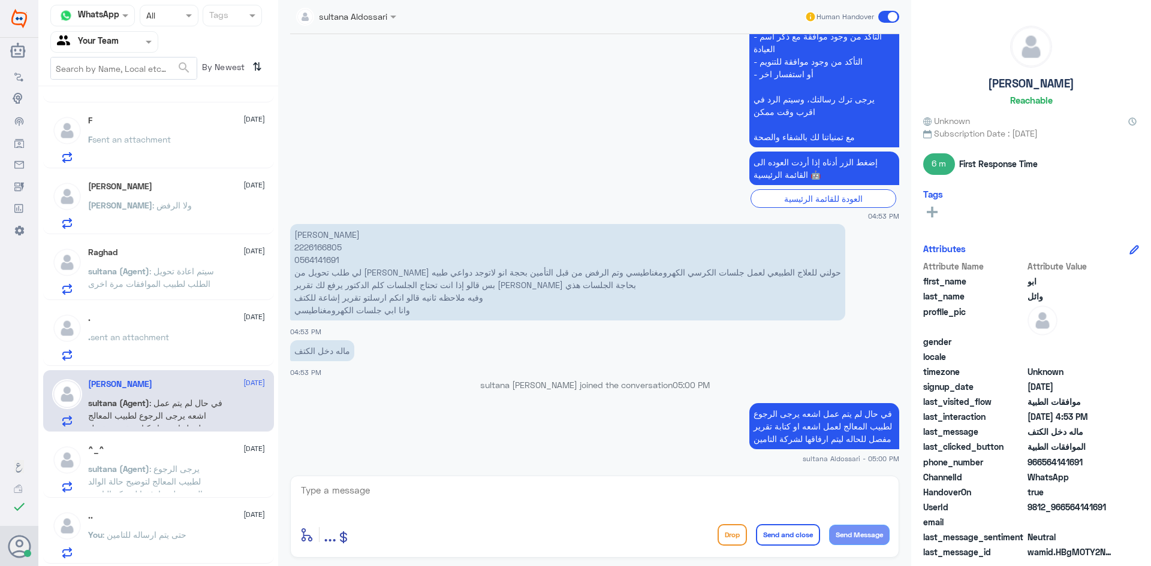
scroll to position [60, 0]
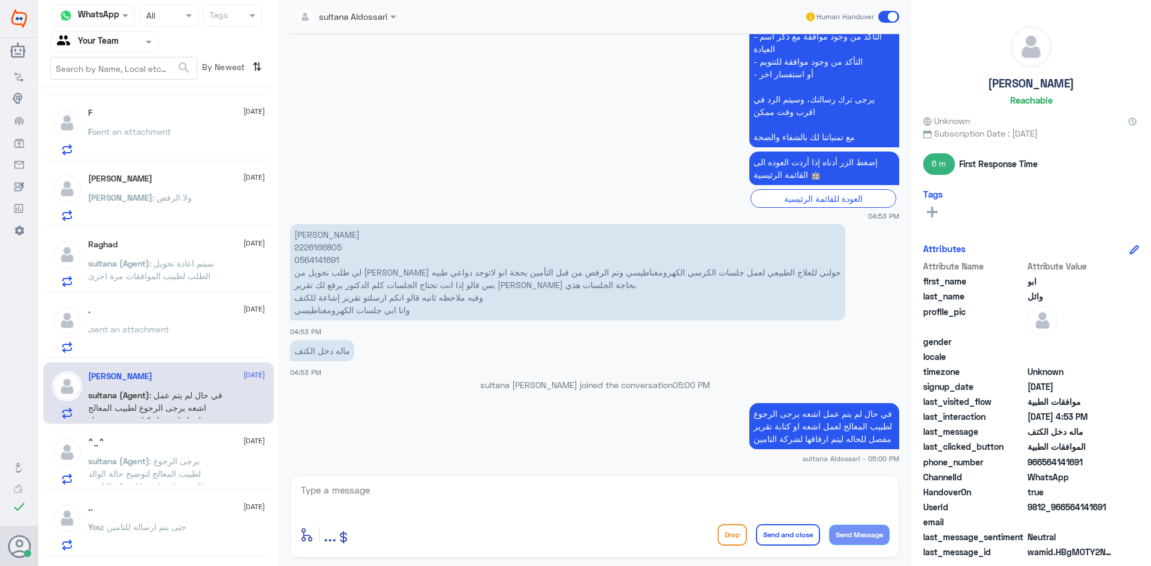
click at [163, 337] on p ". sent an attachment" at bounding box center [128, 338] width 81 height 30
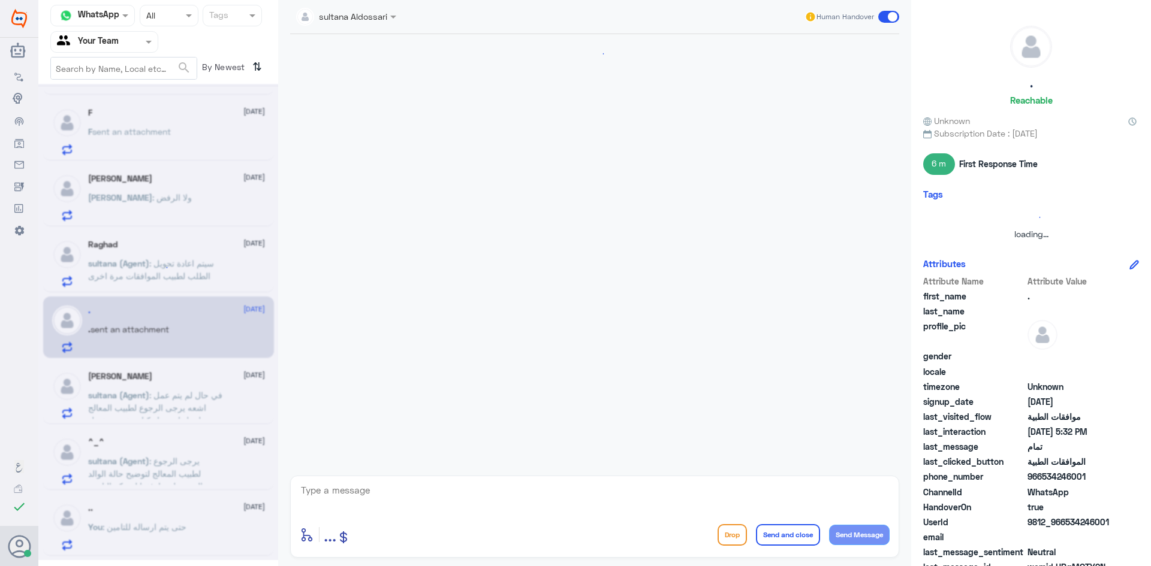
scroll to position [769, 0]
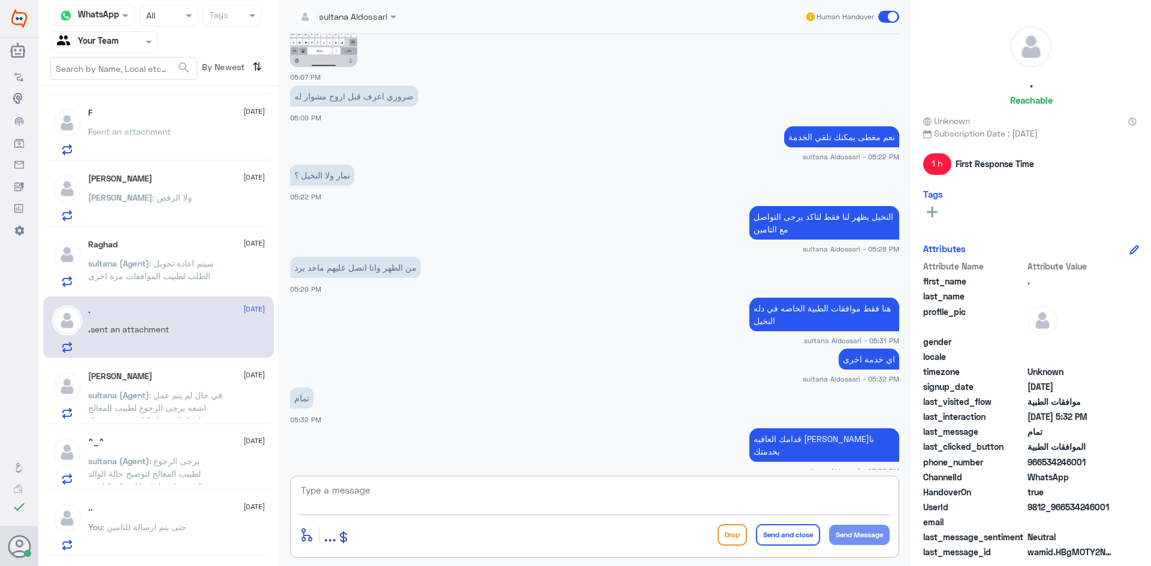
click at [407, 498] on textarea at bounding box center [595, 496] width 590 height 29
type textarea "ن"
type textarea "."
click at [800, 543] on button "Send and close" at bounding box center [788, 535] width 64 height 22
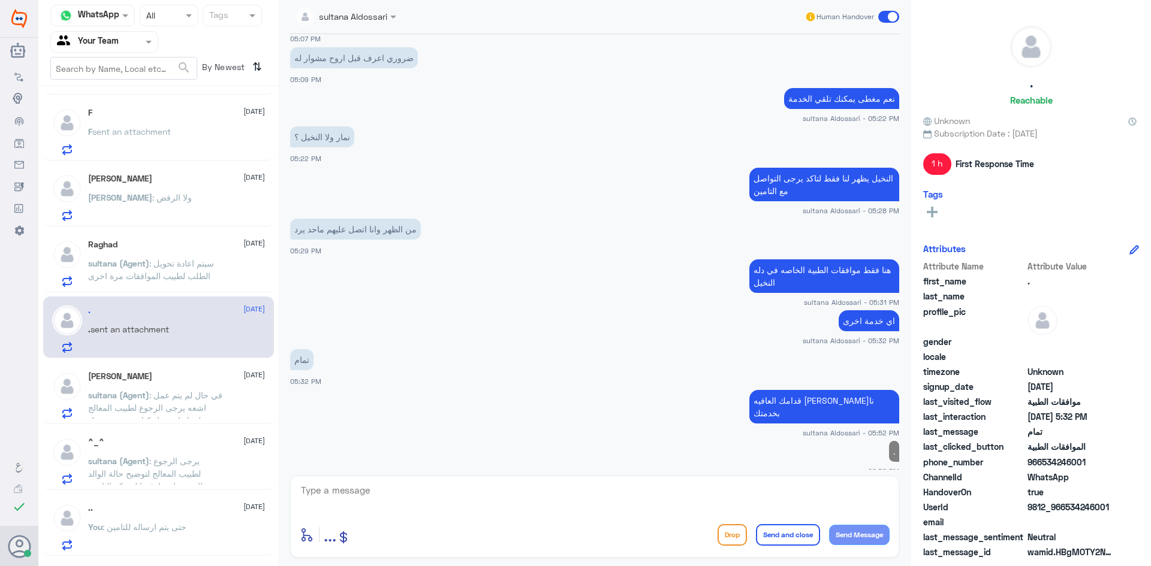
scroll to position [804, 0]
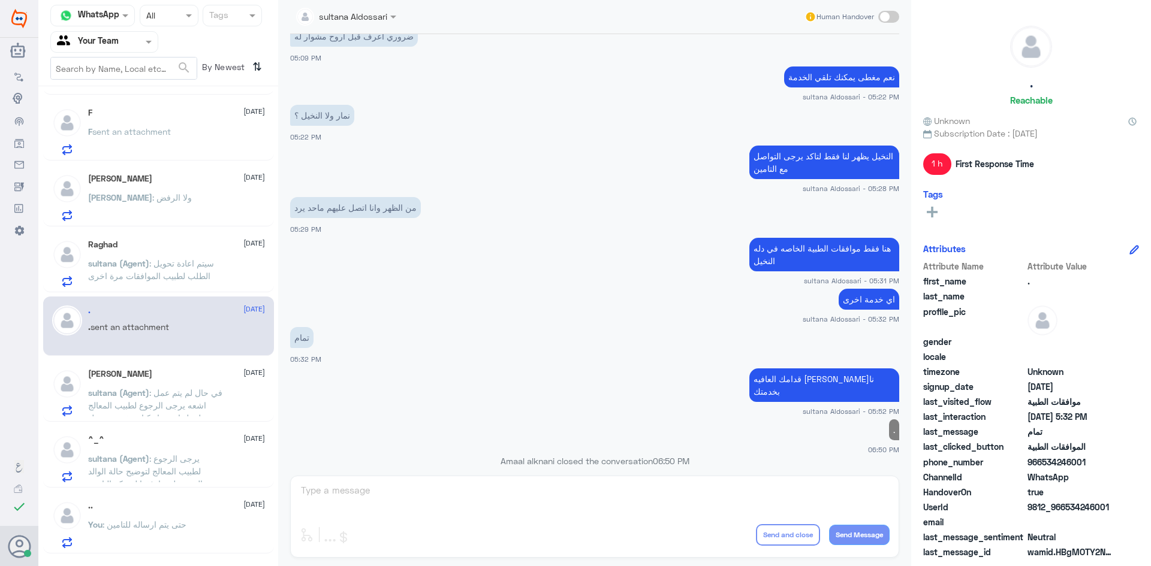
click at [130, 404] on span ": في حال لم يتم عمل اشعه يرجى الرجوع لطبيب المعالج لعمل اشعه او كتابة تقرير مفص…" at bounding box center [155, 412] width 134 height 48
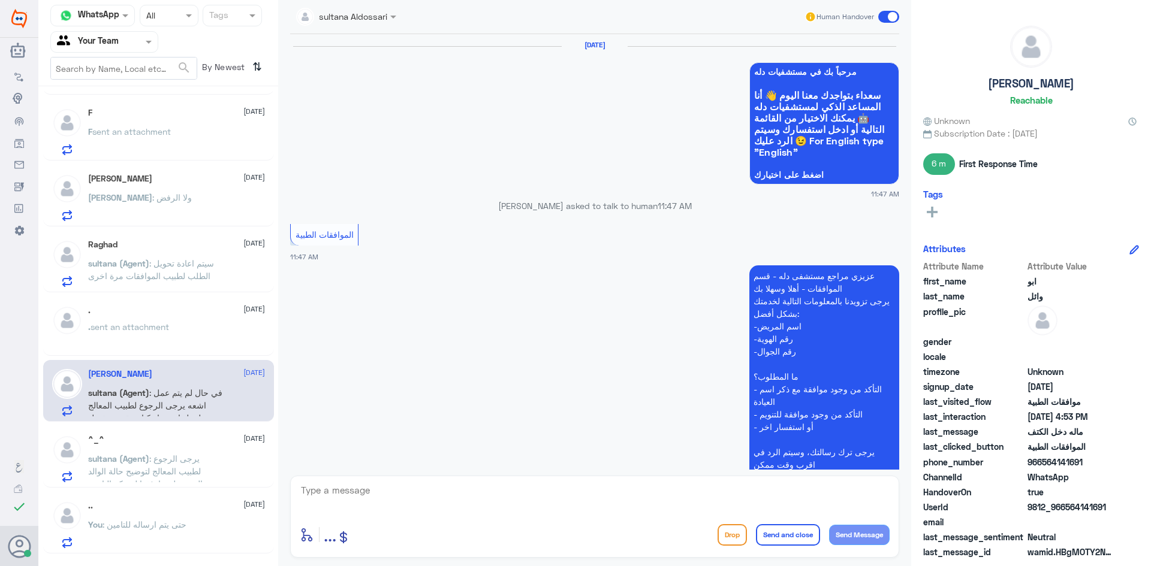
scroll to position [1163, 0]
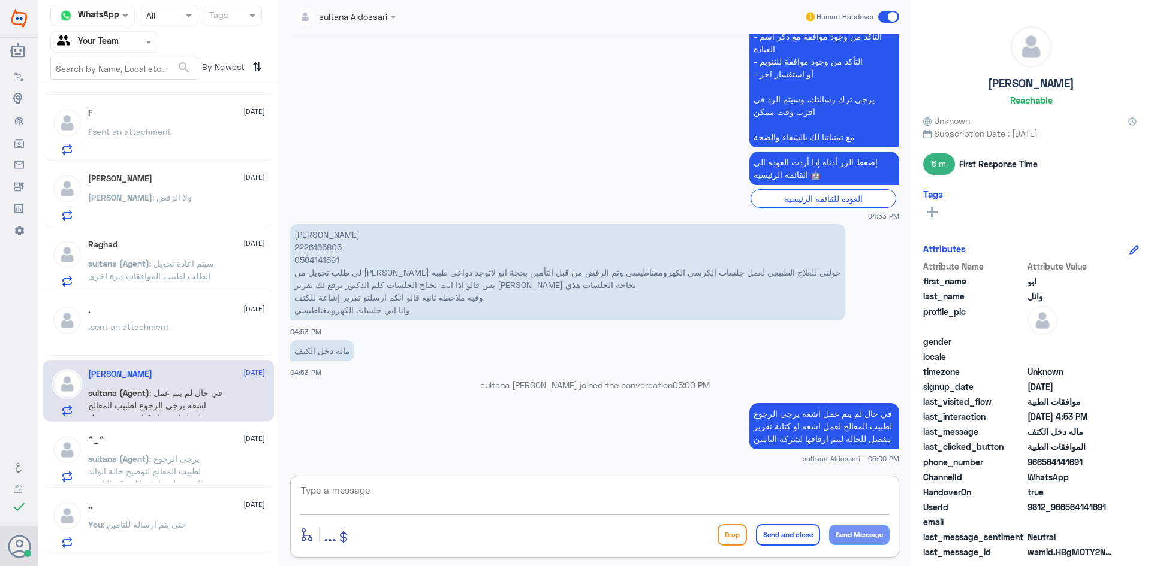
click at [500, 494] on textarea at bounding box center [595, 496] width 590 height 29
click at [108, 459] on span "sultana (Agent)" at bounding box center [118, 459] width 61 height 10
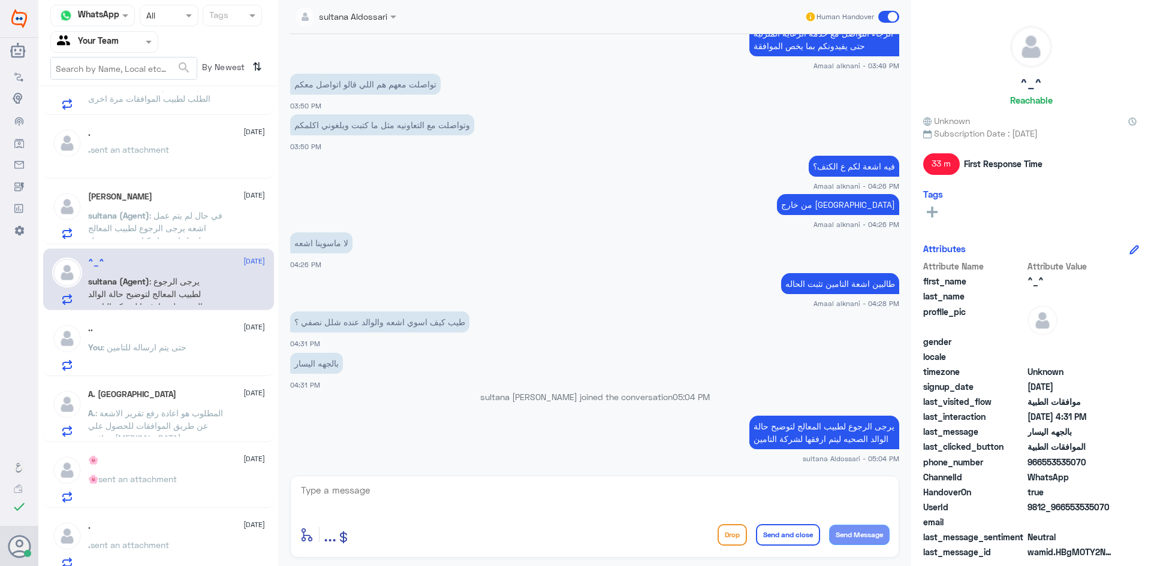
scroll to position [240, 0]
click at [171, 419] on span ": المطلوب هو اعادة رفع تقرير الاشعة عن طريق الموافقات للحصول علي موافقة [MEDICA…" at bounding box center [155, 423] width 135 height 35
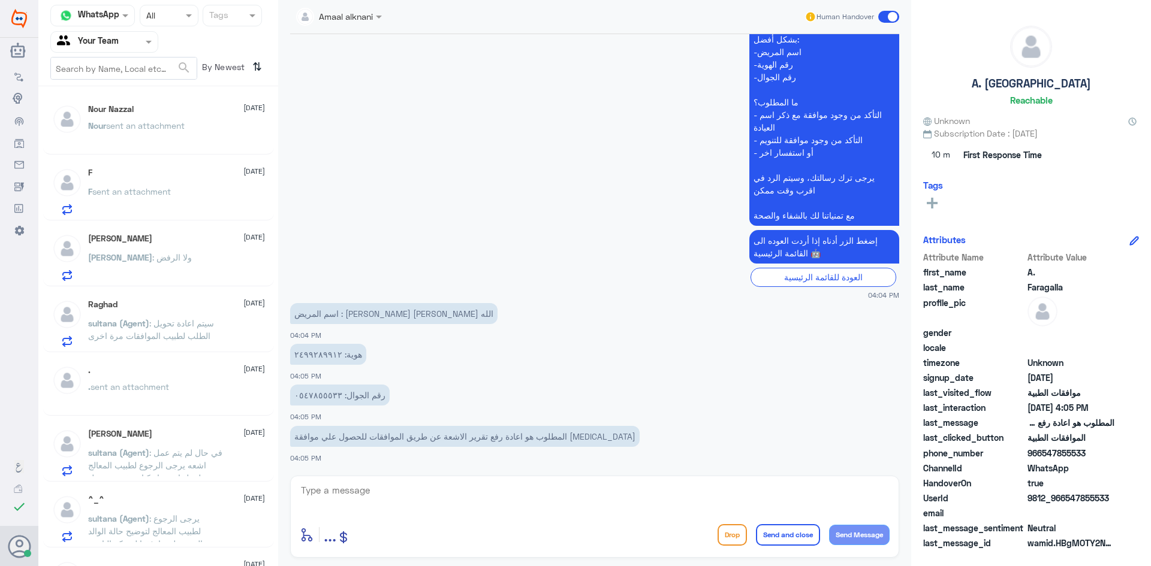
click at [201, 131] on div "Nour sent an attachment" at bounding box center [176, 135] width 177 height 27
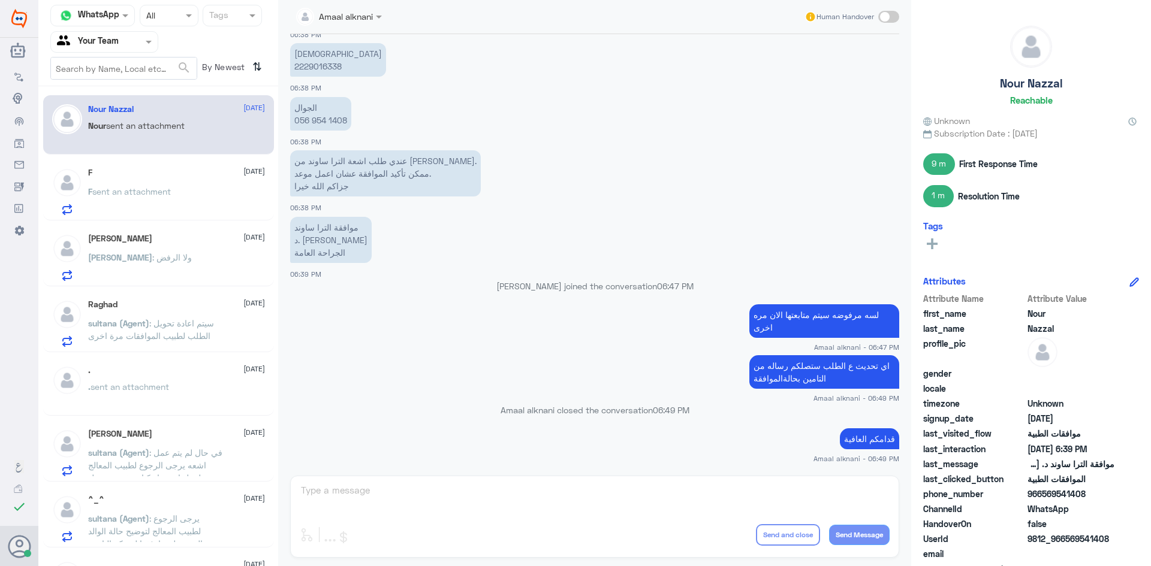
click at [405, 502] on div "Amaal alknani Human Handover [DATE] السلام عليكم 06:37 PM مرحباً بك في مستشفيات…" at bounding box center [594, 285] width 633 height 570
click at [399, 486] on div "Amaal alknani Human Handover [DATE] السلام عليكم 06:37 PM مرحباً بك في مستشفيات…" at bounding box center [594, 285] width 633 height 570
click at [159, 201] on p "F sent an attachment" at bounding box center [129, 200] width 83 height 30
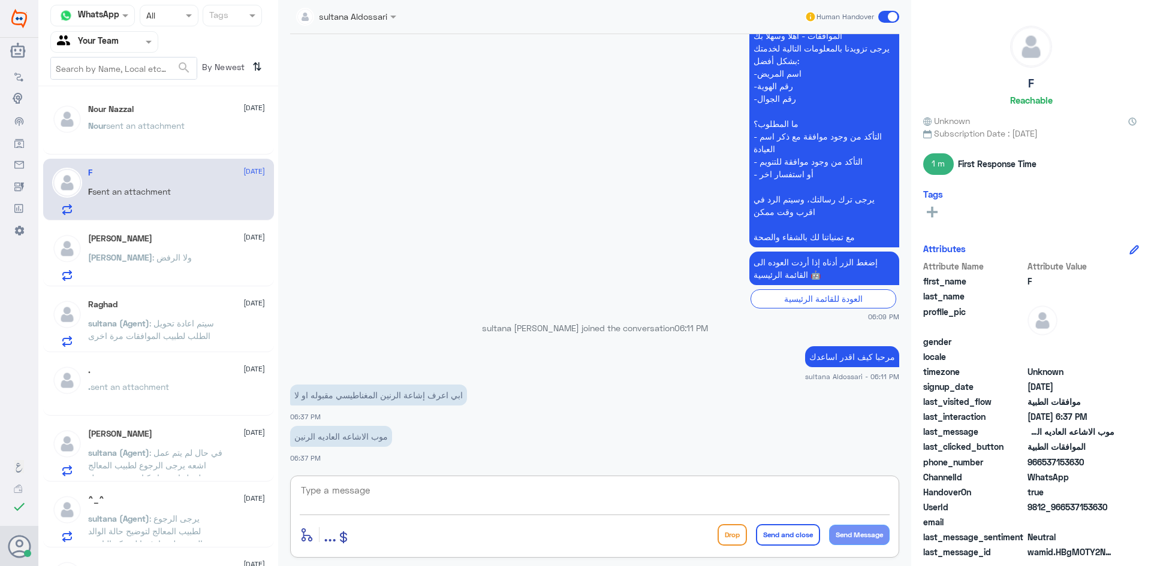
click at [341, 484] on textarea at bounding box center [595, 496] width 590 height 29
click at [357, 500] on textarea at bounding box center [595, 496] width 590 height 29
type textarea "تزودني برقم الهوية او الملف اذا سمحت"
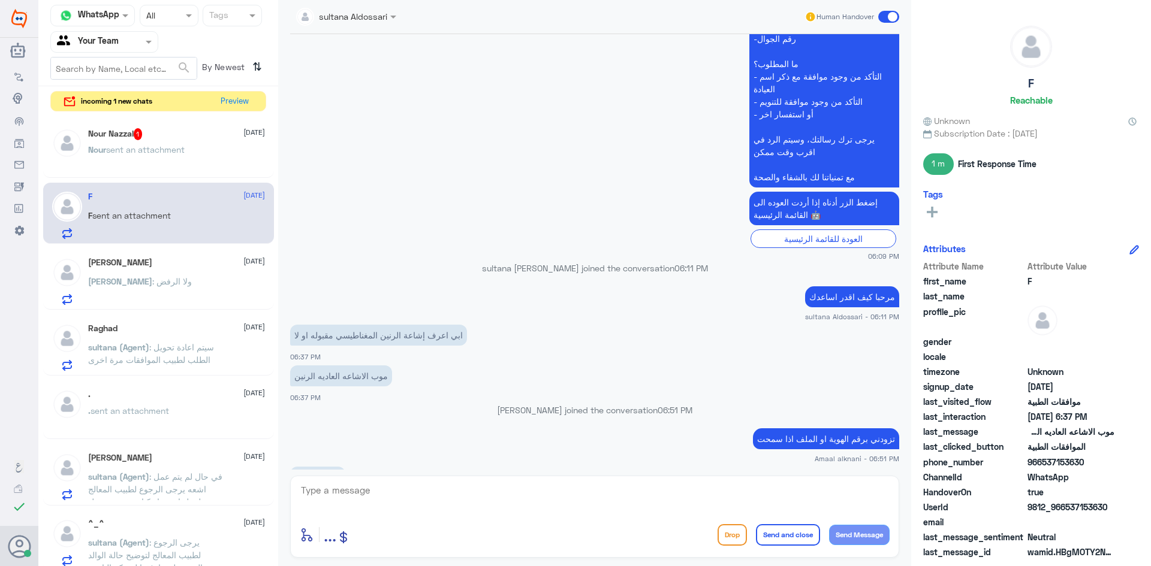
scroll to position [1152, 0]
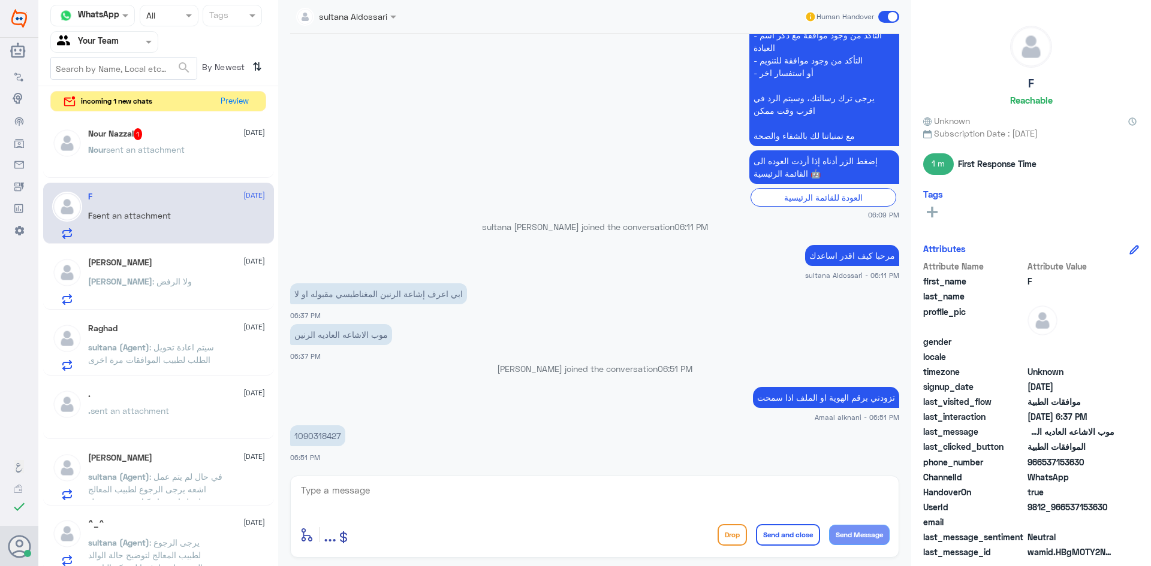
click at [177, 150] on span "sent an attachment" at bounding box center [145, 149] width 79 height 10
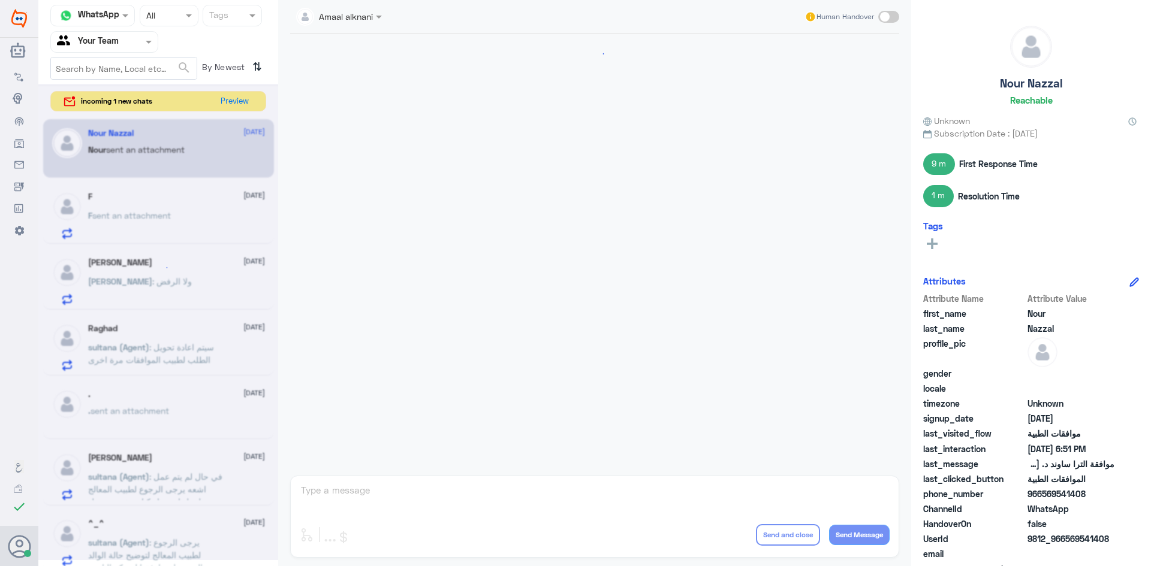
scroll to position [849, 0]
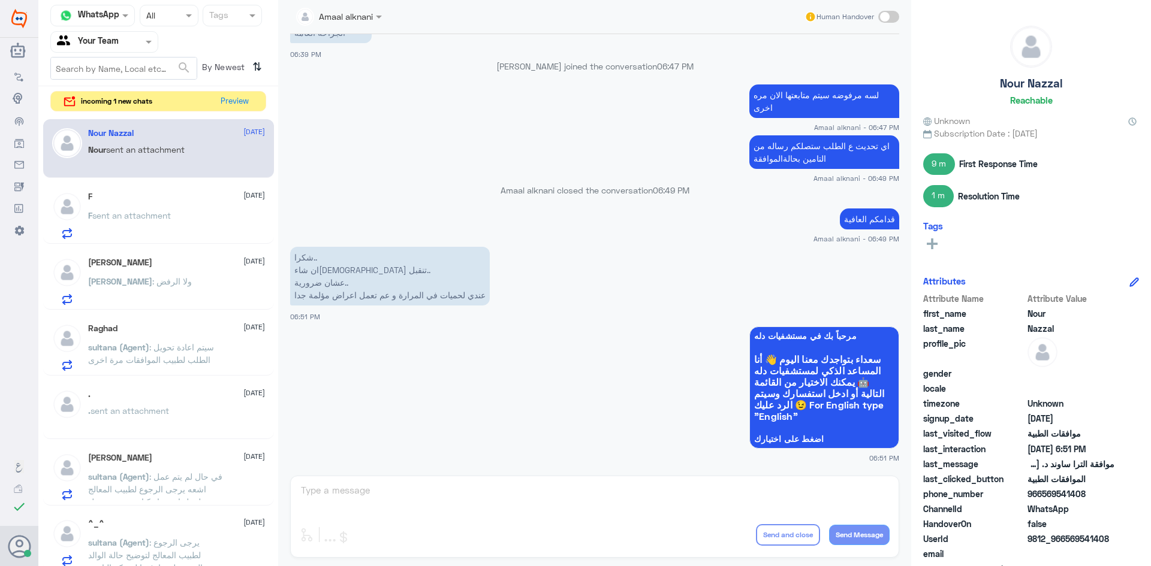
click at [368, 496] on div "Amaal alknani Human Handover [DATE] السلام عليكم 06:37 PM مرحباً بك في مستشفيات…" at bounding box center [594, 285] width 633 height 570
click at [440, 291] on p "شكرا.. ان شاءالله تنقبل.. عشان ضرورية.. عندي لحميات في المرارة و عم تعمل اعراض …" at bounding box center [390, 276] width 200 height 59
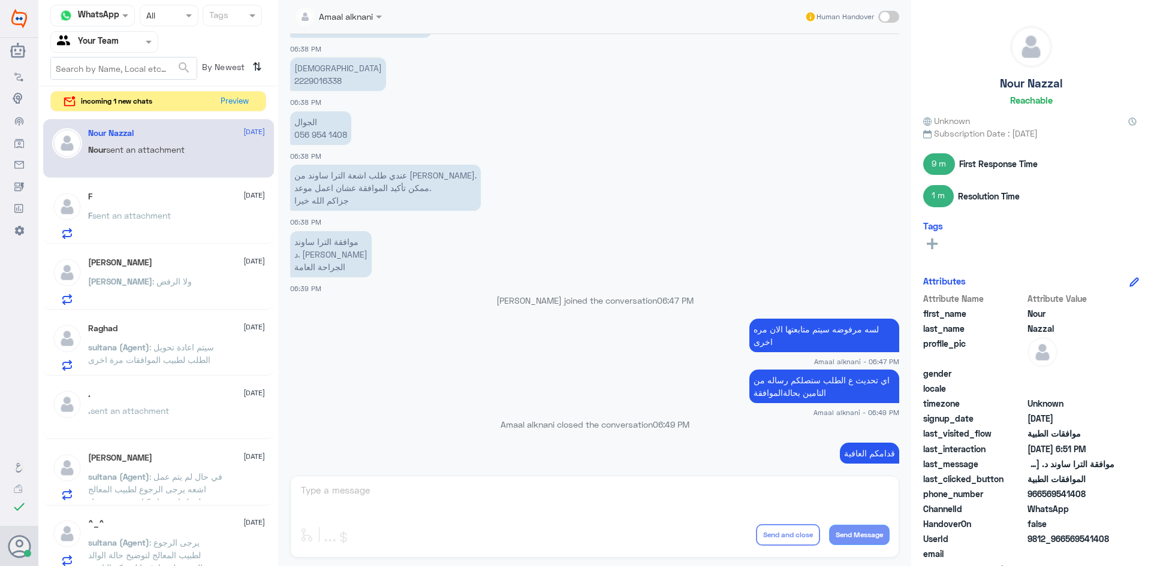
scroll to position [609, 0]
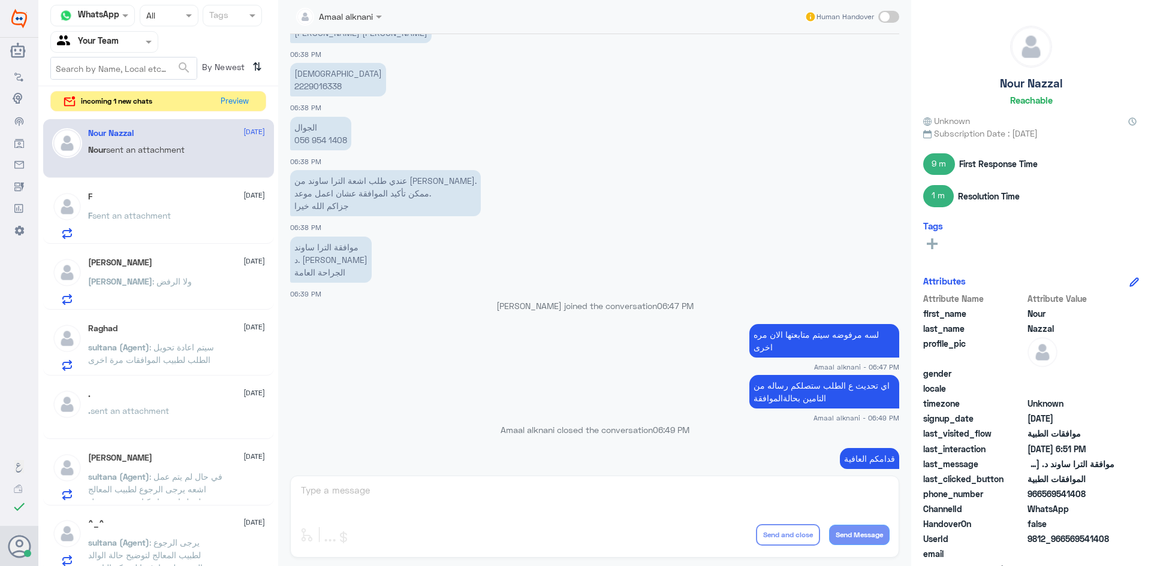
click at [331, 85] on p "الهوية 2229016338" at bounding box center [338, 80] width 96 height 34
copy p "2229016338"
click at [234, 103] on button "Preview" at bounding box center [234, 101] width 37 height 19
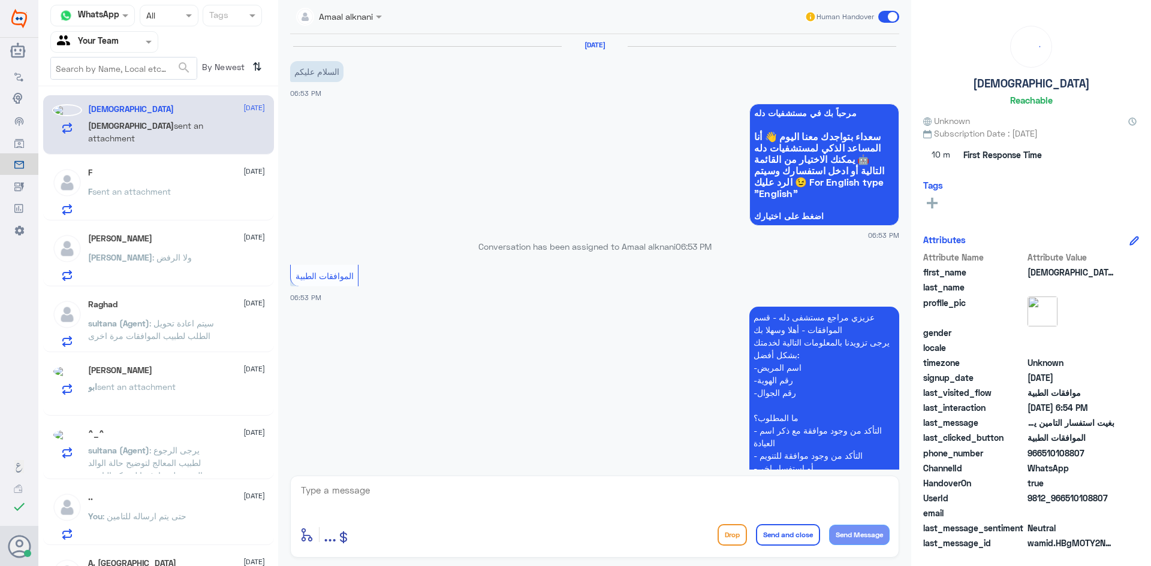
scroll to position [234, 0]
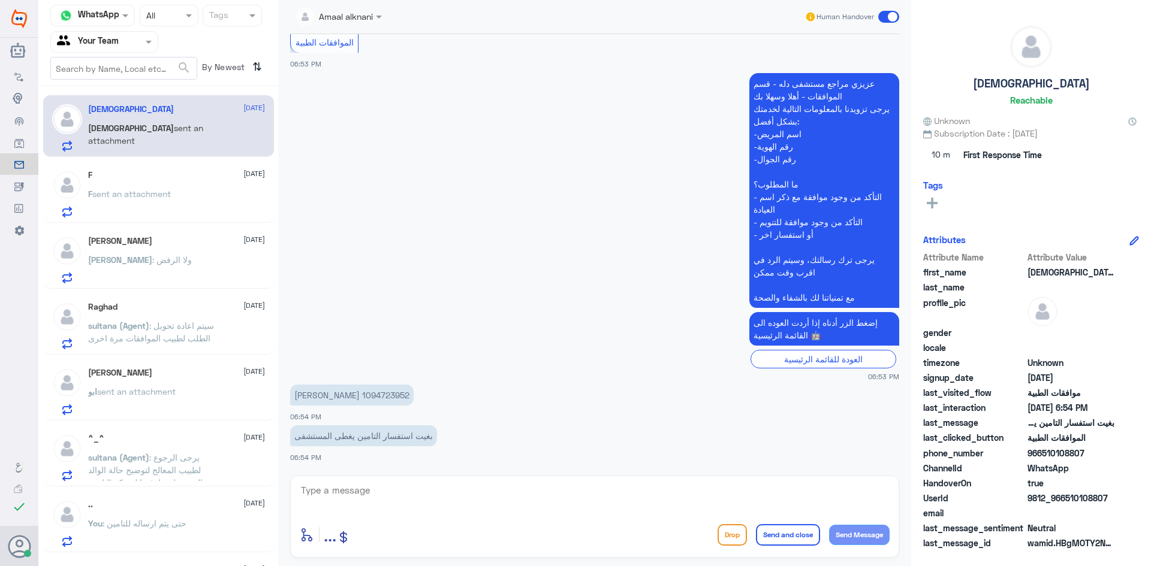
click at [396, 498] on textarea at bounding box center [595, 496] width 590 height 29
type textarea "الرجاء التواصل مع شركة تامينكم لمعرفة مزودي الخدمة والمنافع المقدمة ونسبة التغط…"
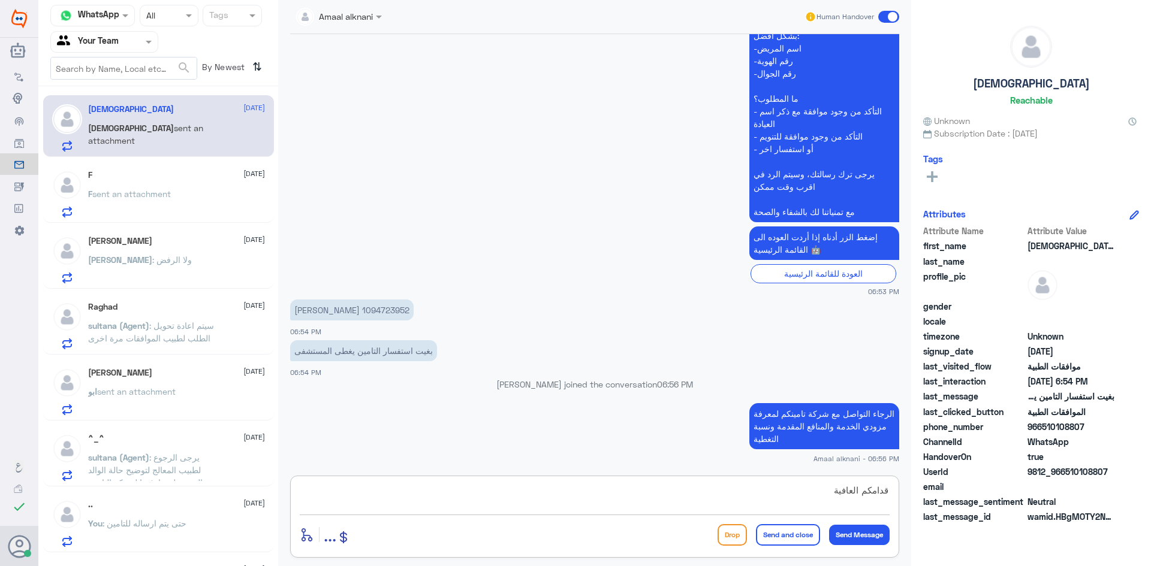
type textarea "قدامكم العافية"
click at [774, 532] on button "Send and close" at bounding box center [788, 535] width 64 height 22
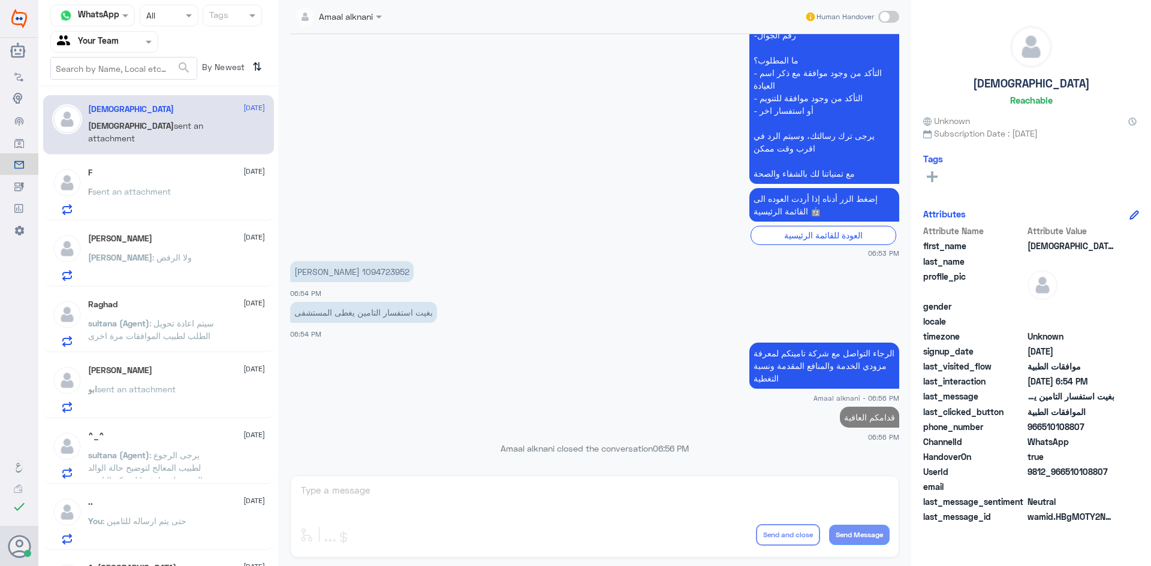
click at [135, 204] on p "F sent an attachment" at bounding box center [129, 200] width 83 height 30
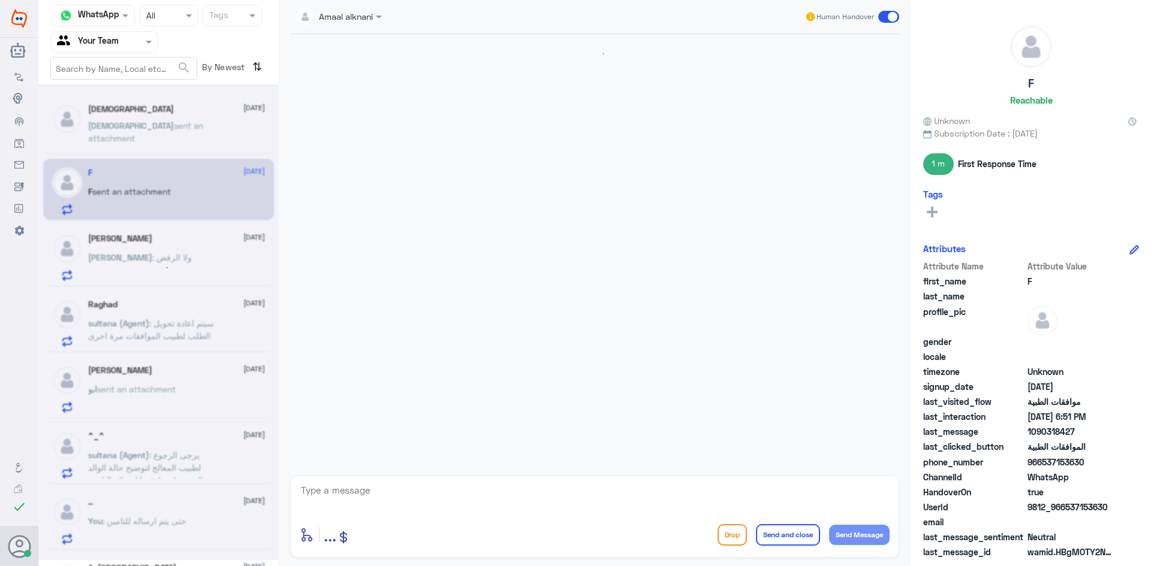
scroll to position [736, 0]
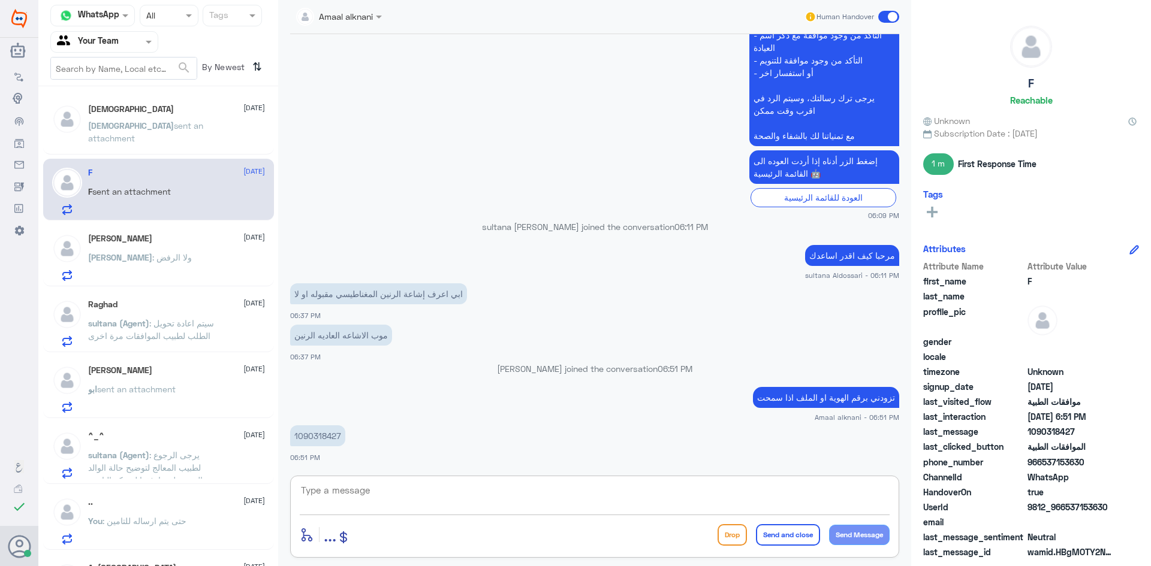
click at [313, 497] on textarea at bounding box center [595, 496] width 590 height 29
click at [313, 433] on p "1090318427" at bounding box center [317, 436] width 55 height 21
copy p "1090318427"
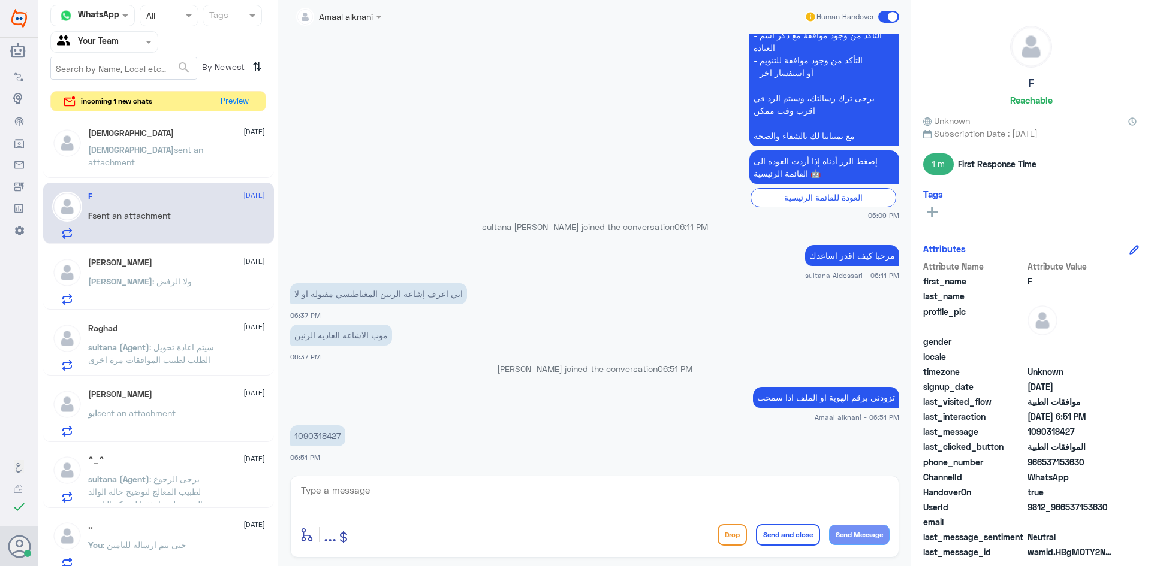
click at [393, 503] on textarea at bounding box center [595, 496] width 590 height 29
click at [469, 497] on textarea at bounding box center [595, 496] width 590 height 29
click at [493, 493] on textarea at bounding box center [595, 496] width 590 height 29
paste textarea "[MEDICAL_DATA] SHOULDER (2 SIDES)"
type textarea "[MEDICAL_DATA] SHOULDER (2 SIDES)"
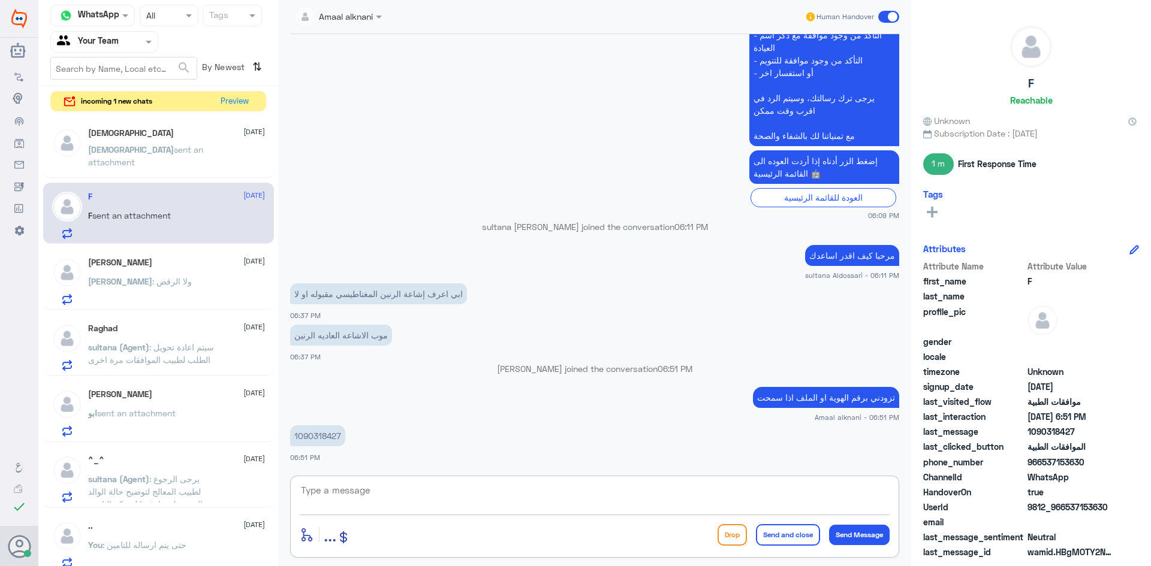
scroll to position [774, 0]
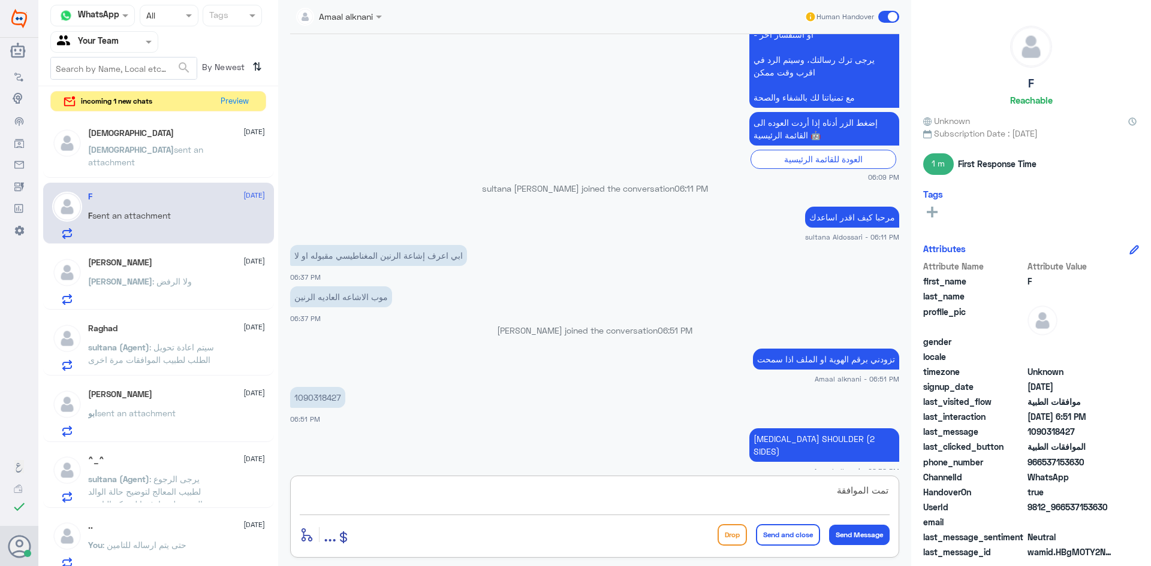
type textarea "تمت الموافقة"
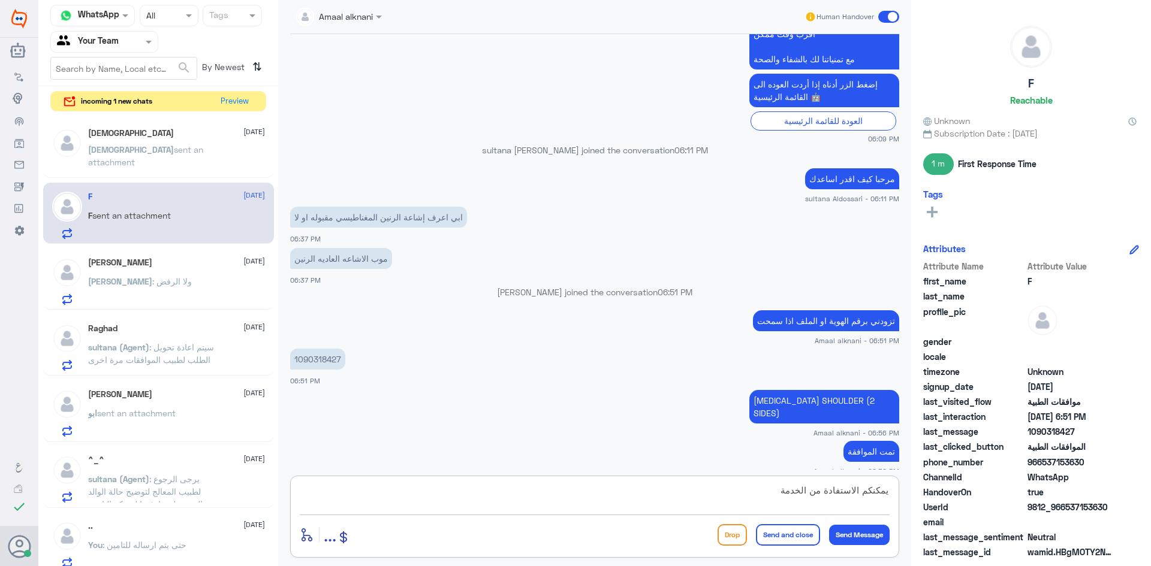
type textarea "يمكنكم الاستفادة من الخدمة"
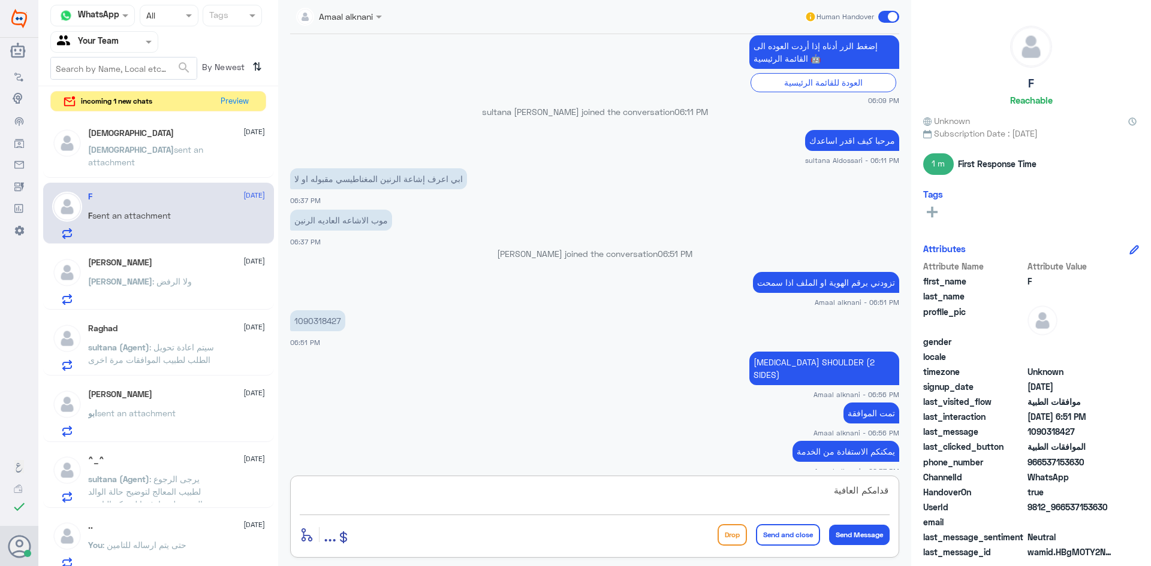
type textarea "قدامكم العافية"
click at [762, 535] on button "Send and close" at bounding box center [788, 535] width 64 height 22
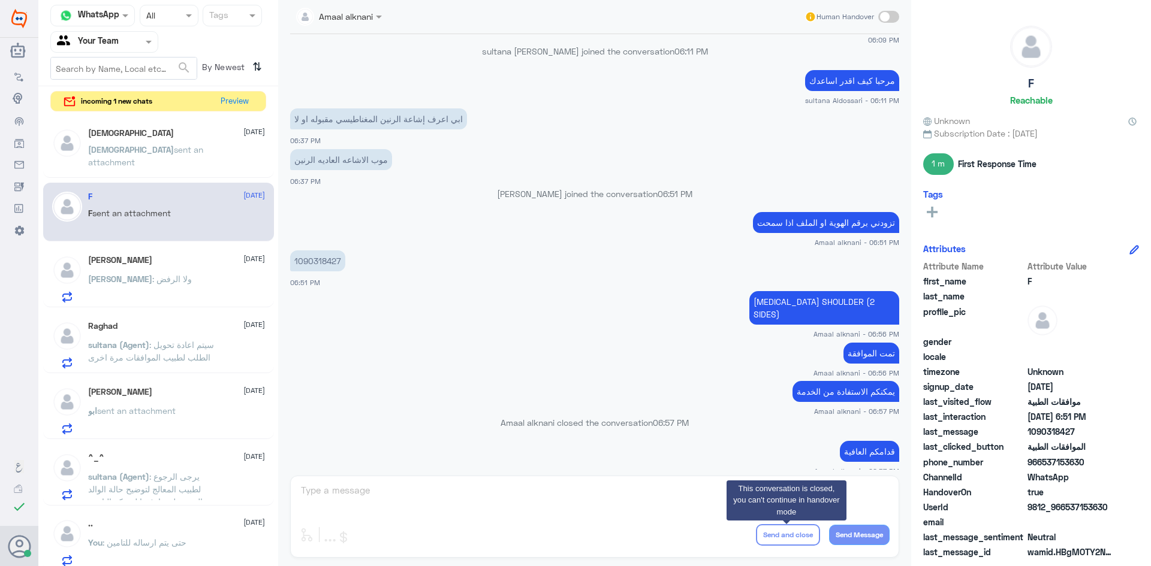
click at [155, 276] on div "[PERSON_NAME] : ولا الرفض" at bounding box center [176, 289] width 177 height 27
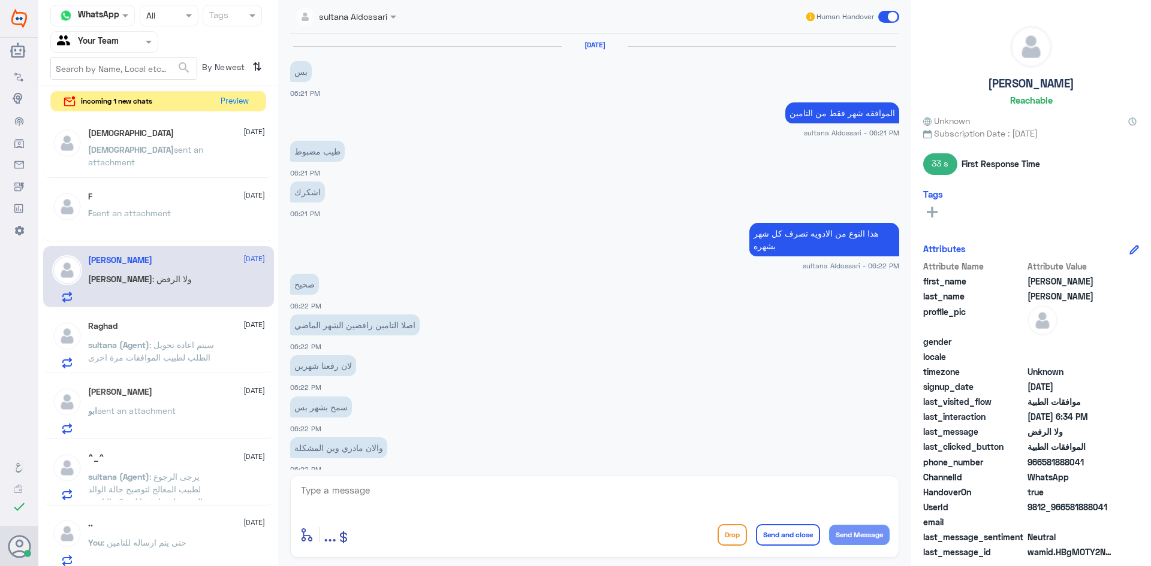
scroll to position [454, 0]
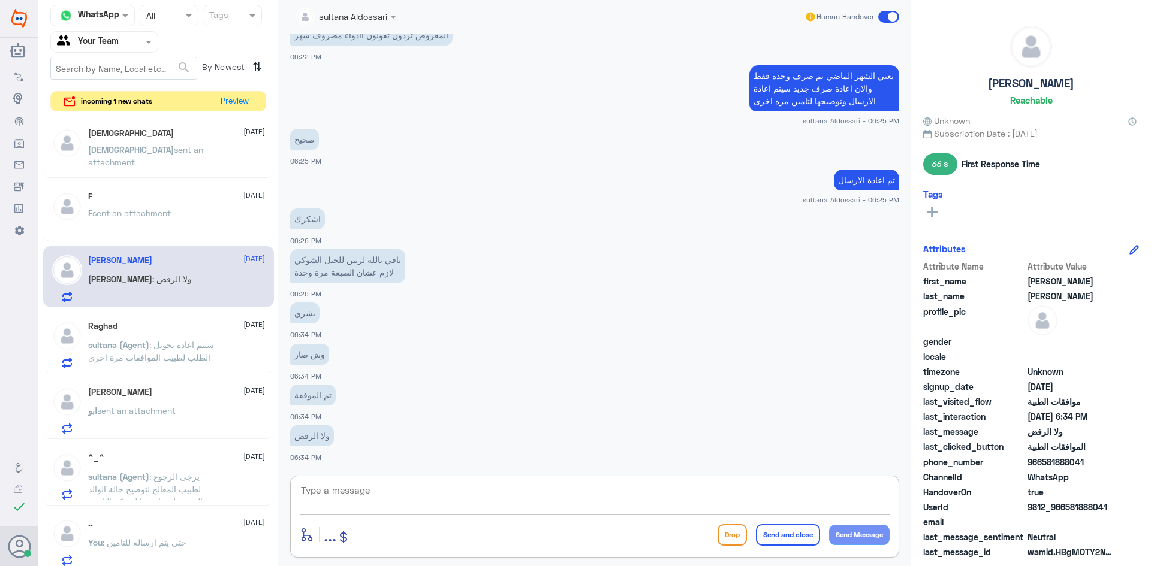
click at [490, 496] on textarea at bounding box center [595, 496] width 590 height 29
click at [243, 97] on button "Preview" at bounding box center [234, 101] width 37 height 19
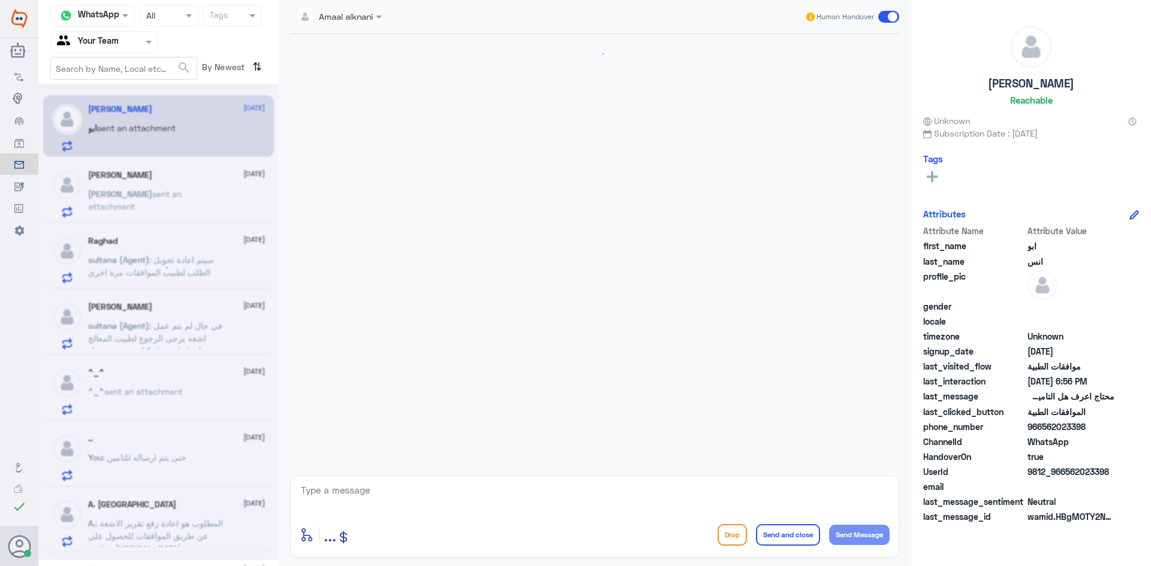
scroll to position [334, 0]
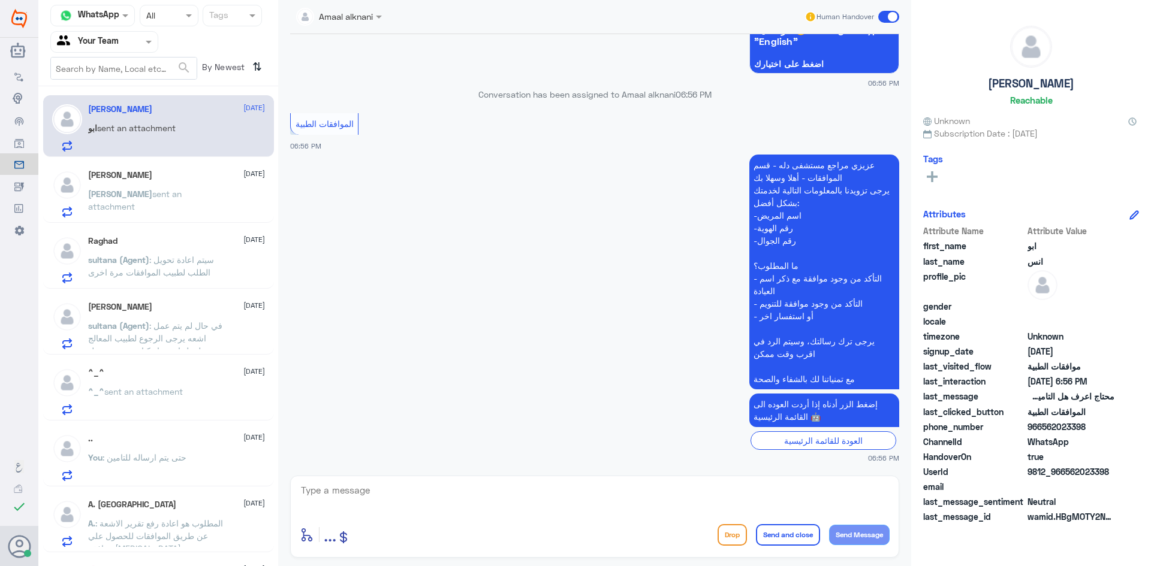
click at [435, 500] on textarea at bounding box center [595, 496] width 590 height 29
click at [409, 496] on textarea at bounding box center [595, 496] width 590 height 29
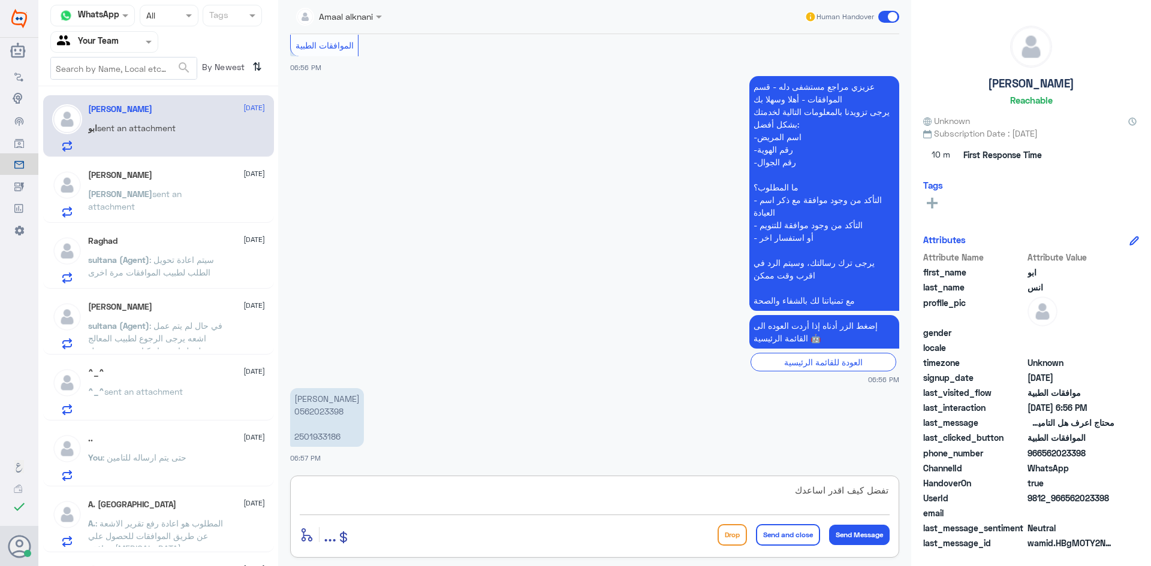
type textarea "تفضل كيف اقدر اساعدك"
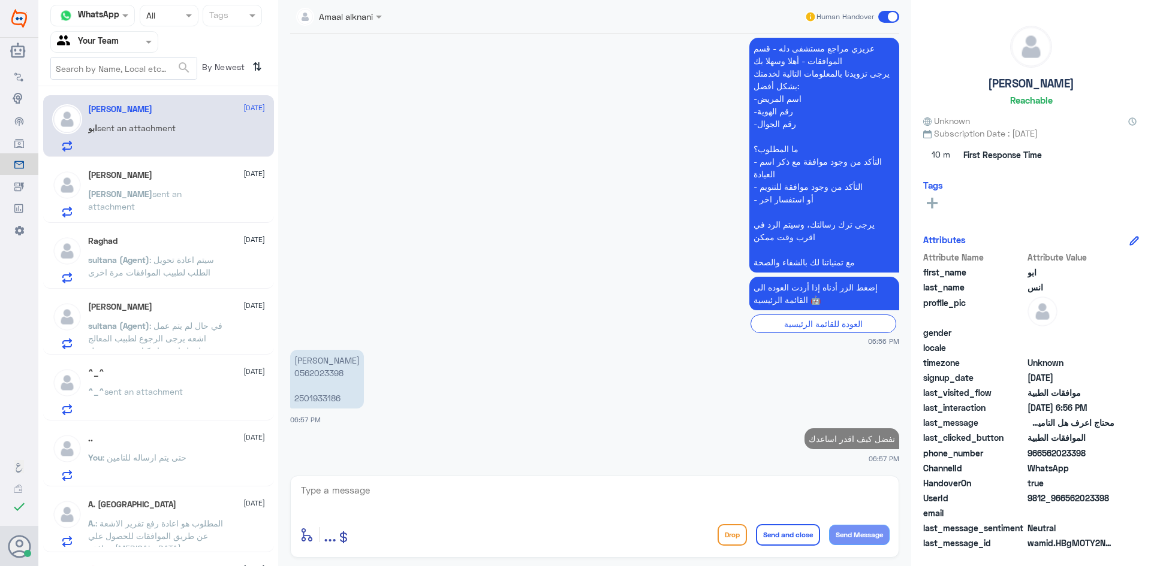
click at [301, 402] on p "[PERSON_NAME] 0562023398 2501933186" at bounding box center [327, 379] width 74 height 59
copy p "2501933186"
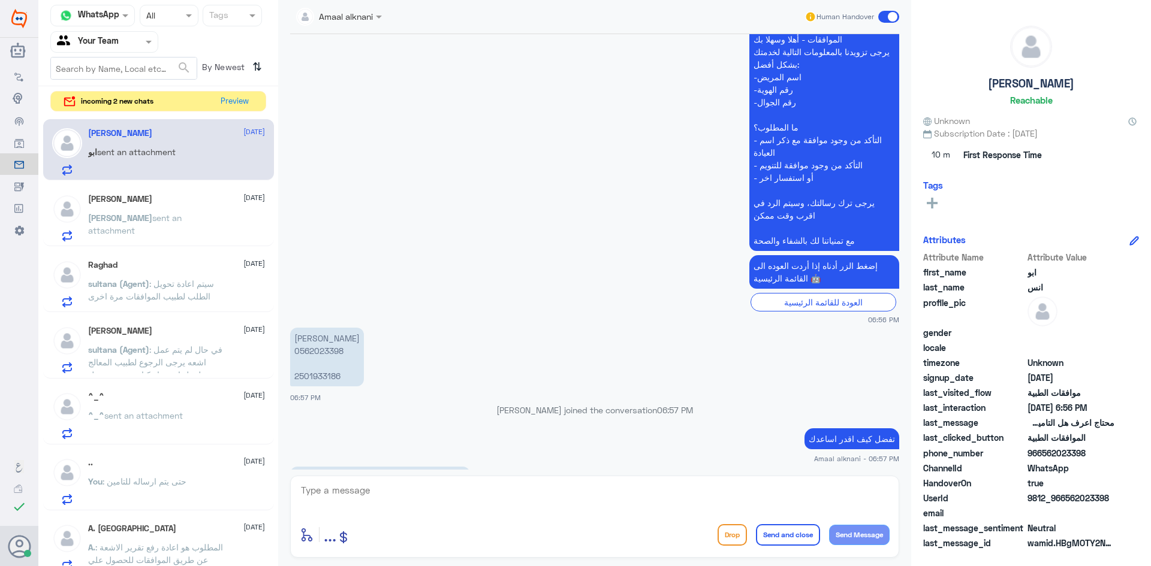
scroll to position [491, 0]
